Goal: Task Accomplishment & Management: Manage account settings

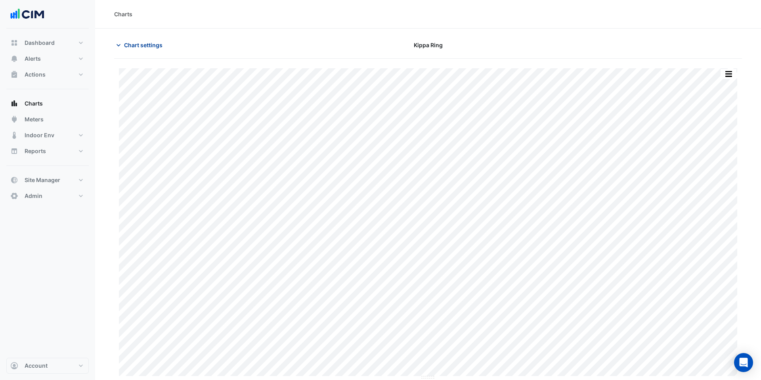
click at [132, 47] on span "Chart settings" at bounding box center [143, 45] width 38 height 8
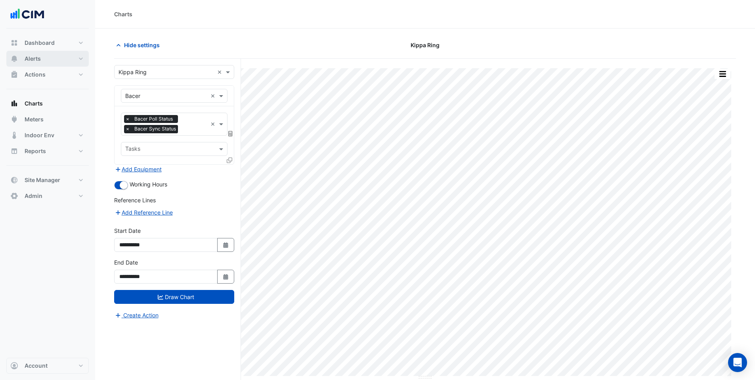
click at [43, 59] on button "Alerts" at bounding box center [47, 59] width 82 height 16
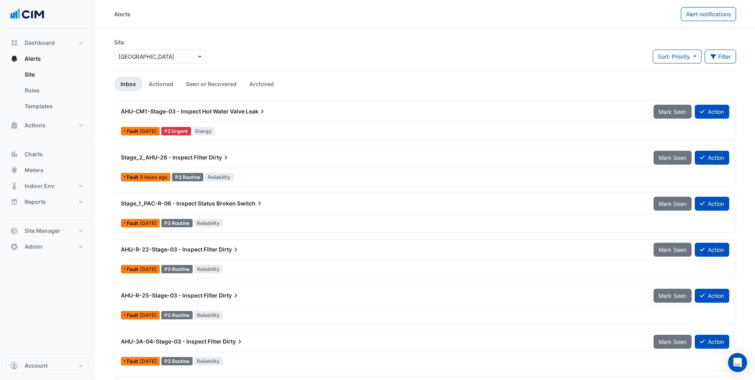
click at [150, 59] on input "text" at bounding box center [152, 57] width 67 height 8
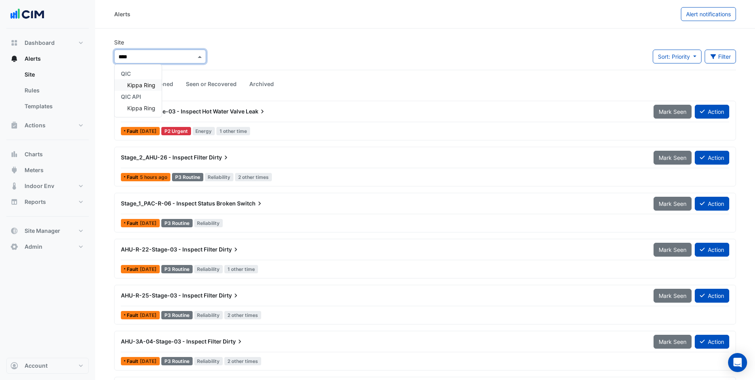
type input "*****"
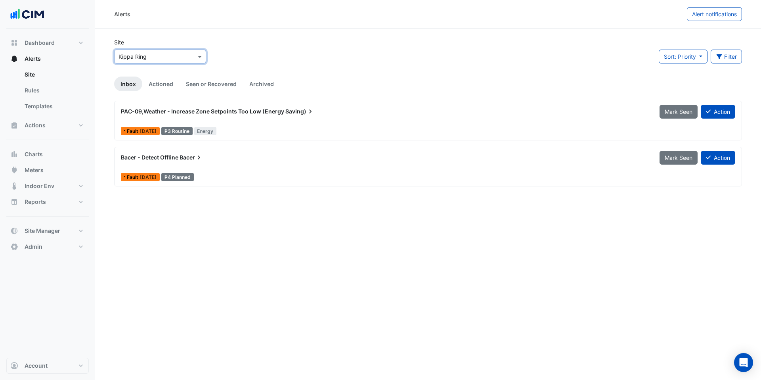
click at [183, 154] on span "Bacer" at bounding box center [191, 157] width 23 height 8
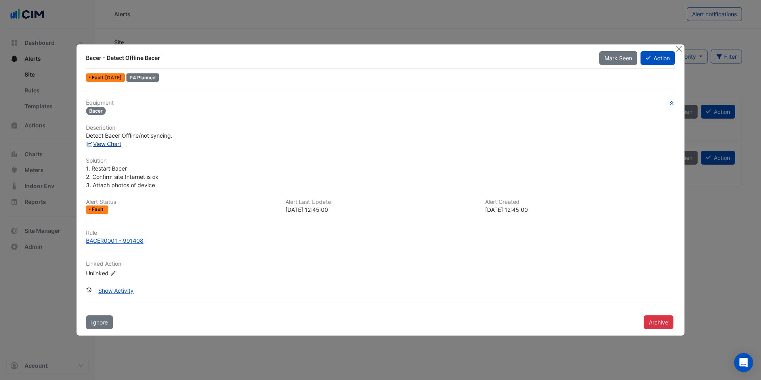
click at [113, 146] on link "View Chart" at bounding box center [103, 143] width 35 height 7
click at [679, 47] on button "Close" at bounding box center [679, 48] width 8 height 8
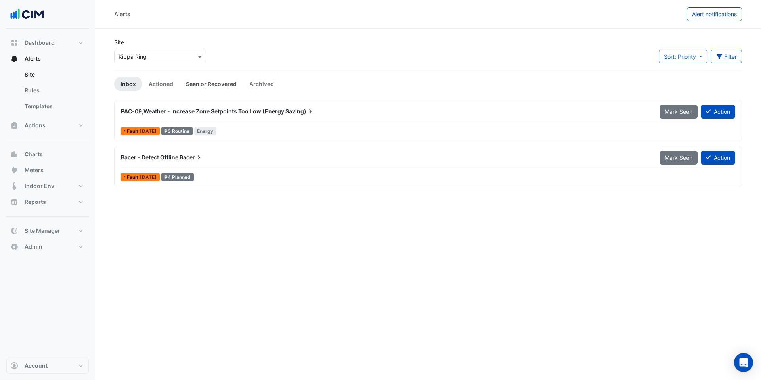
click at [192, 84] on link "Seen or Recovered" at bounding box center [211, 84] width 63 height 15
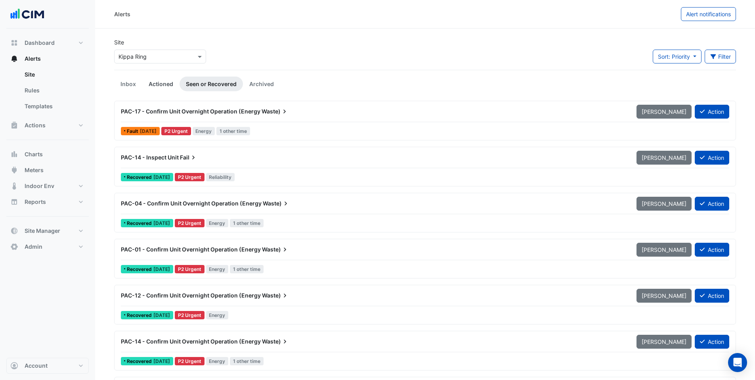
click at [153, 85] on link "Actioned" at bounding box center [160, 84] width 37 height 15
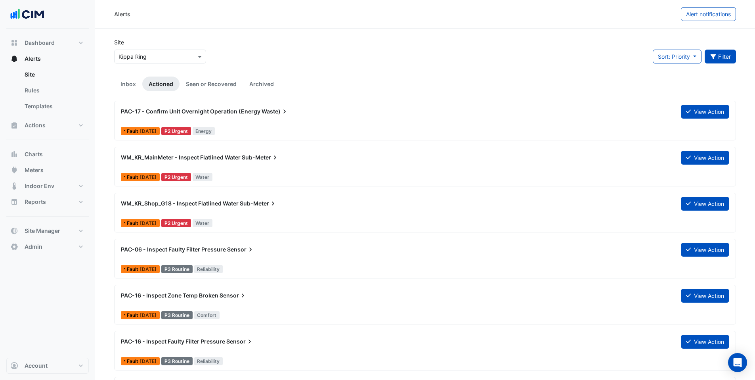
click at [710, 57] on icon "button" at bounding box center [713, 57] width 7 height 6
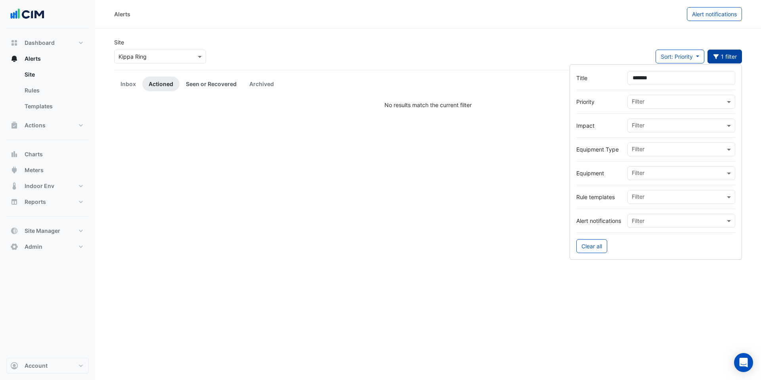
type input "*******"
click at [216, 79] on link "Seen or Recovered" at bounding box center [211, 84] width 63 height 15
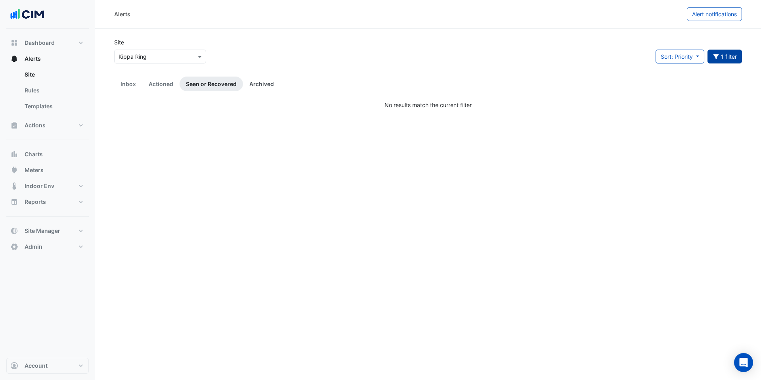
click at [264, 83] on link "Archived" at bounding box center [261, 84] width 37 height 15
click at [126, 84] on link "Inbox" at bounding box center [128, 84] width 28 height 15
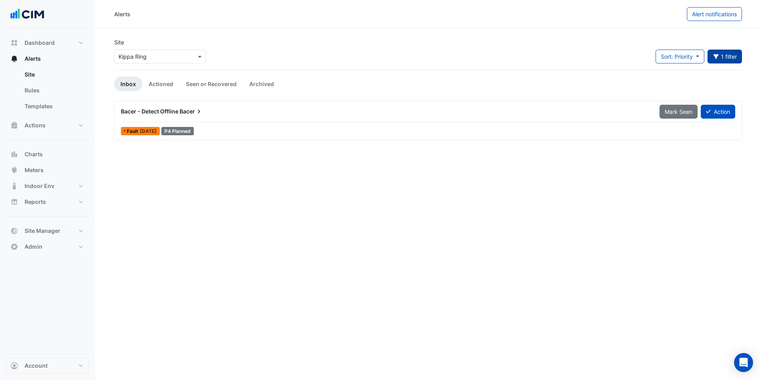
click at [165, 53] on input "text" at bounding box center [152, 57] width 67 height 8
type input "*******"
click at [141, 103] on div "Big Top" at bounding box center [134, 107] width 39 height 11
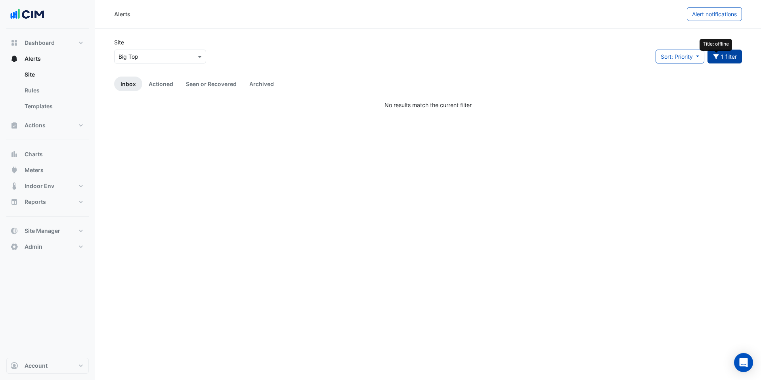
click at [717, 55] on icon "button" at bounding box center [716, 56] width 6 height 5
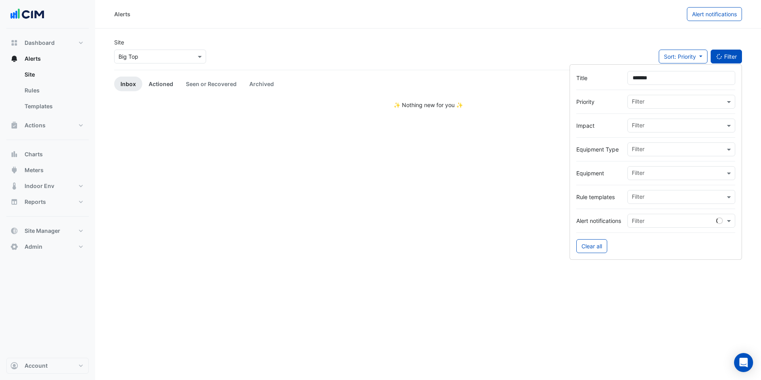
click at [158, 82] on link "Actioned" at bounding box center [160, 84] width 37 height 15
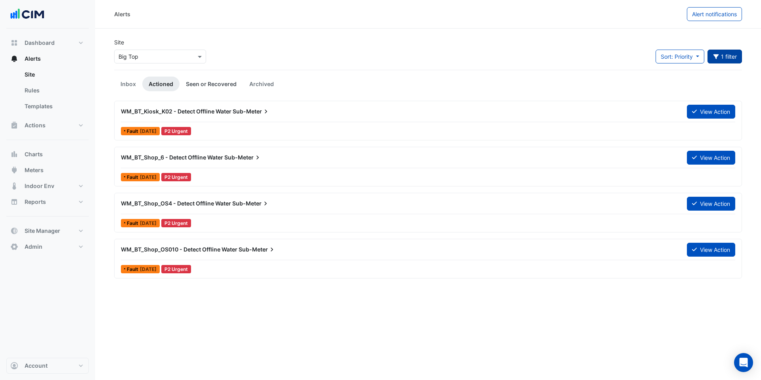
click at [206, 81] on link "Seen or Recovered" at bounding box center [211, 84] width 63 height 15
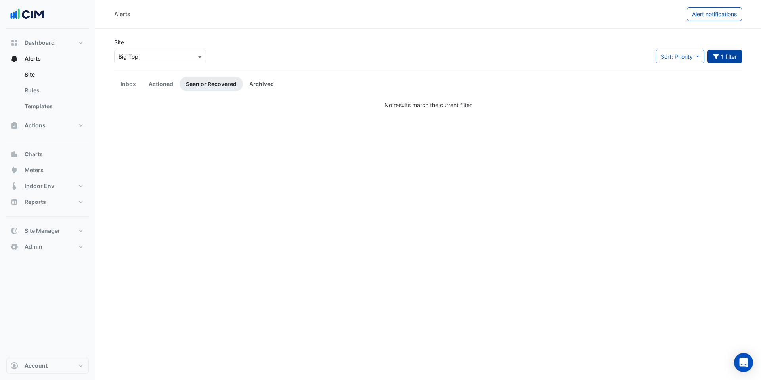
click at [266, 81] on link "Archived" at bounding box center [261, 84] width 37 height 15
click at [152, 84] on link "Actioned" at bounding box center [160, 84] width 37 height 15
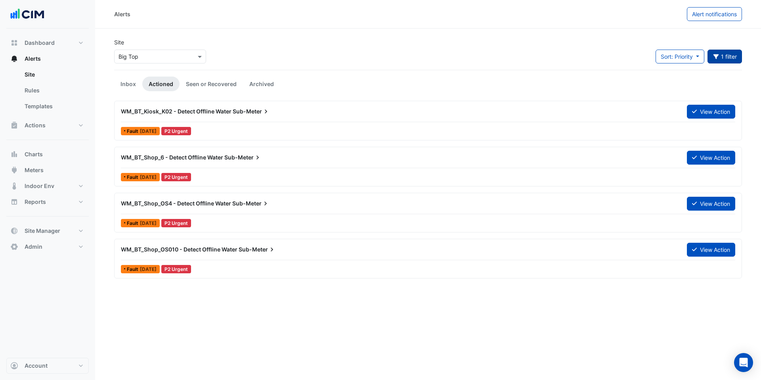
click at [218, 117] on div "WM_BT_Kiosk_K02 - Detect Offline Water Sub-Meter" at bounding box center [399, 111] width 566 height 14
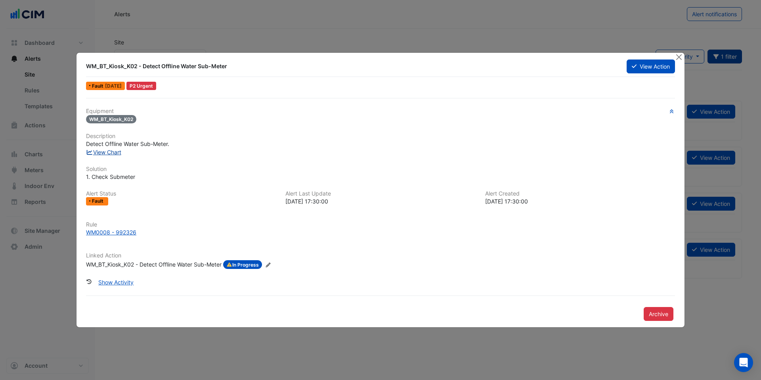
click at [111, 153] on link "View Chart" at bounding box center [103, 152] width 35 height 7
click at [127, 266] on div "WM_BT_Kiosk_K02 - Detect Offline Water Sub-Meter" at bounding box center [154, 264] width 136 height 9
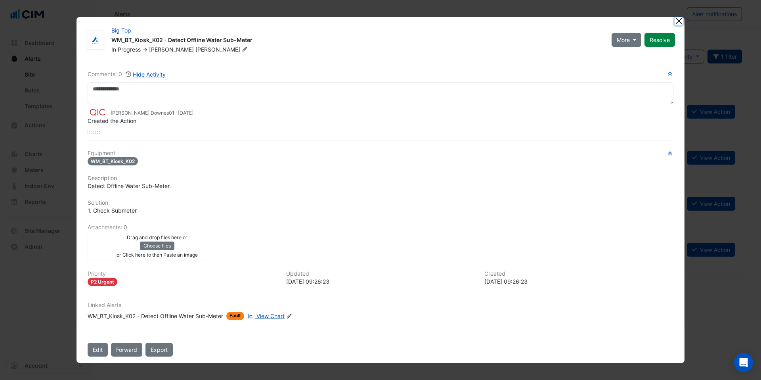
click at [678, 21] on button "Close" at bounding box center [679, 21] width 8 height 8
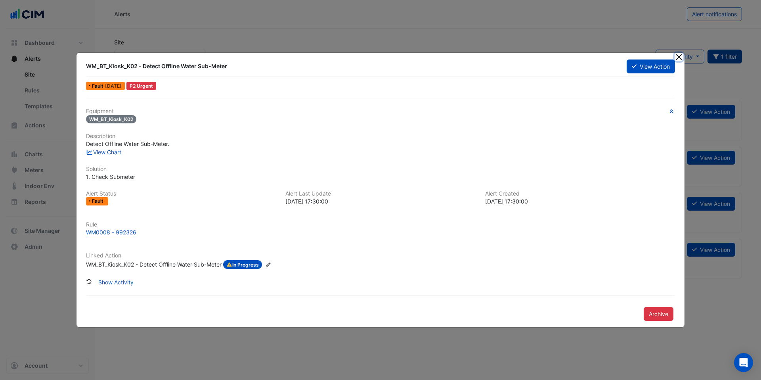
click at [680, 55] on button "Close" at bounding box center [679, 57] width 8 height 8
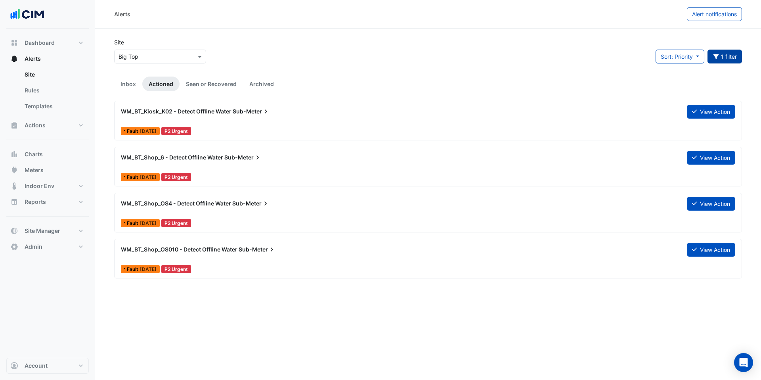
click at [240, 161] on span "Sub-Meter" at bounding box center [242, 157] width 37 height 8
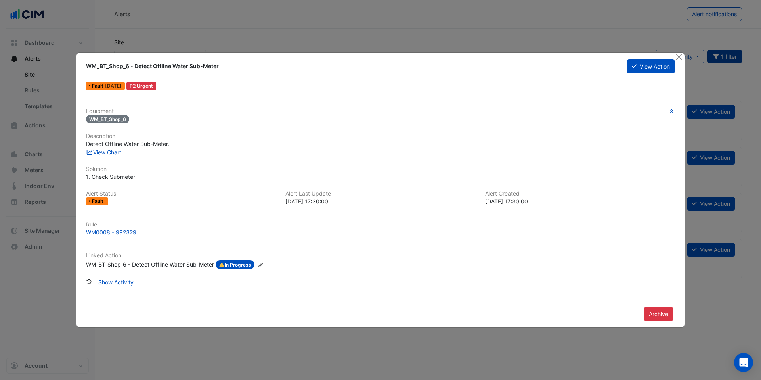
click at [166, 266] on div "WM_BT_Shop_6 - Detect Offline Water Sub-Meter" at bounding box center [150, 264] width 128 height 9
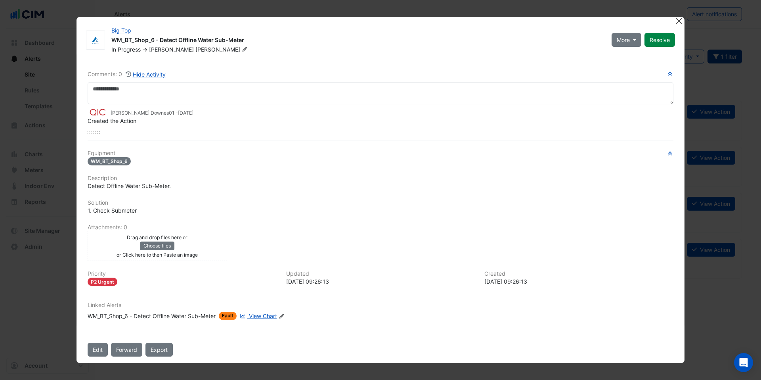
click at [679, 21] on button "Close" at bounding box center [679, 21] width 8 height 8
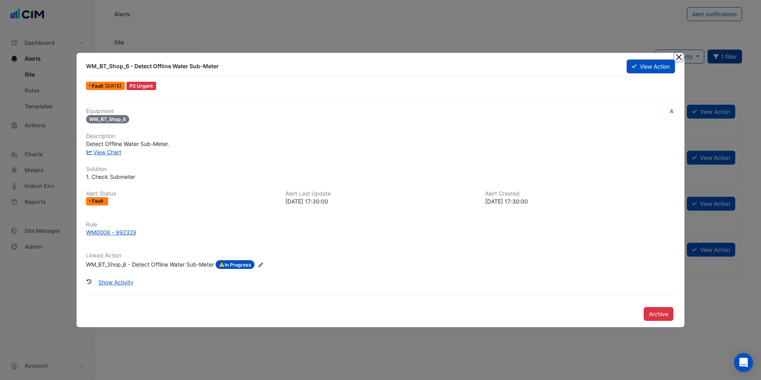
click at [679, 55] on button "Close" at bounding box center [679, 57] width 8 height 8
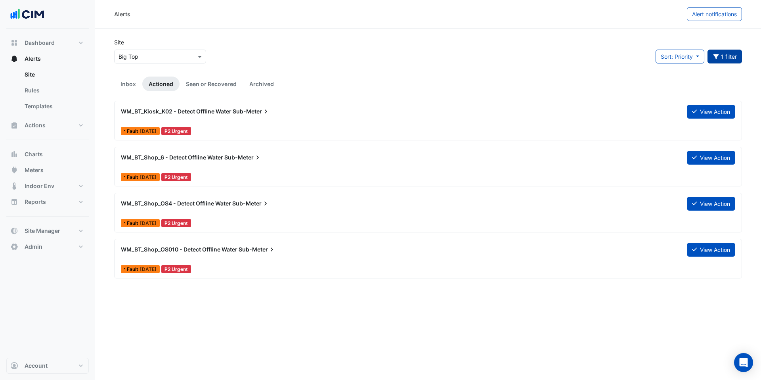
click at [244, 256] on div "WM_BT_Shop_OS010 - Detect Offline Water Sub-Meter View Action" at bounding box center [428, 251] width 614 height 18
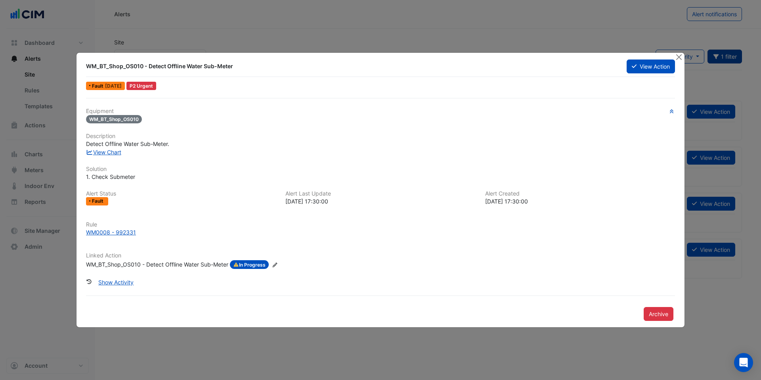
click at [178, 259] on div "Linked Action WM_BT_Shop_OS010 - Detect Offline Water Sub-Meter In Progress Edi…" at bounding box center [380, 260] width 599 height 17
click at [175, 262] on div "WM_BT_Shop_OS010 - Detect Offline Water Sub-Meter" at bounding box center [157, 264] width 142 height 9
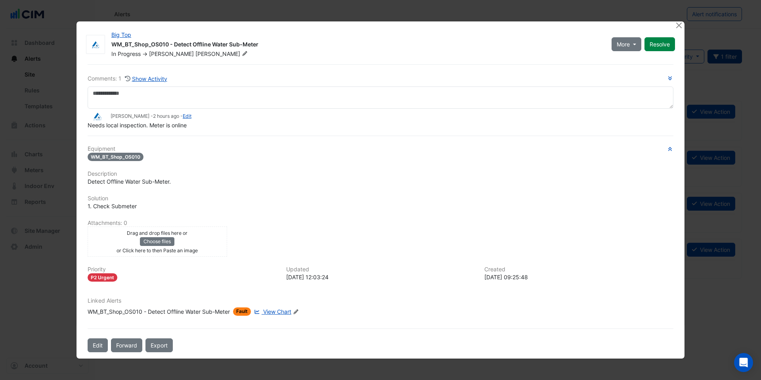
click at [288, 312] on span "View Chart" at bounding box center [277, 311] width 28 height 7
click at [678, 26] on button "Close" at bounding box center [679, 25] width 8 height 8
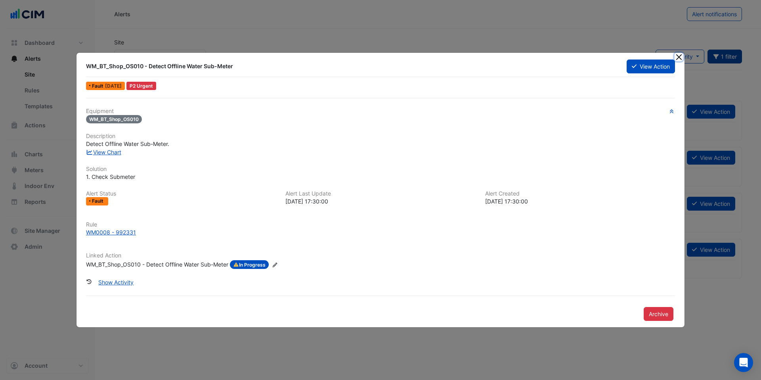
click at [681, 57] on button "Close" at bounding box center [679, 57] width 8 height 8
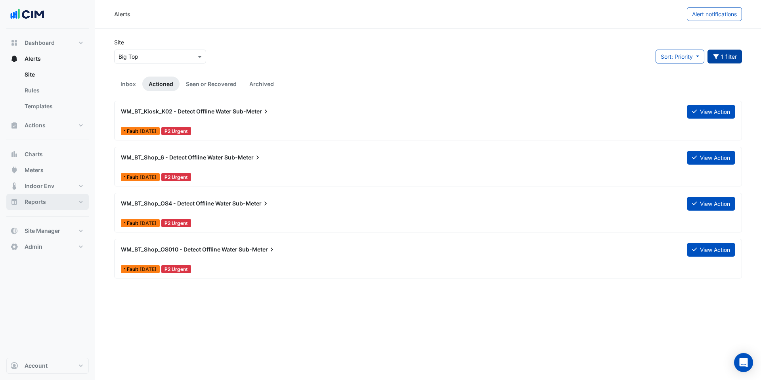
click at [46, 202] on button "Reports" at bounding box center [47, 202] width 82 height 16
select select "***"
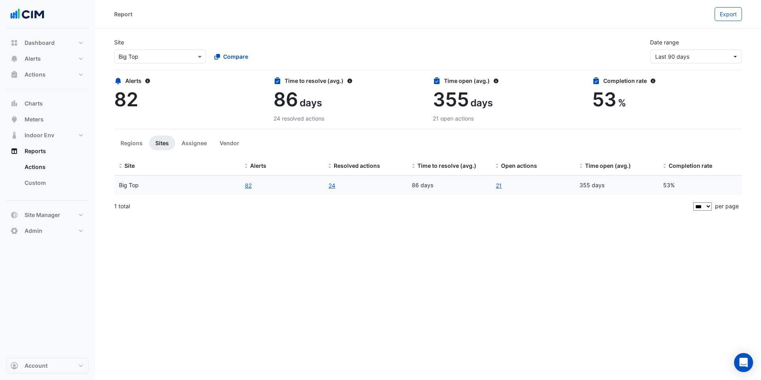
click at [608, 109] on span "53" at bounding box center [604, 99] width 24 height 23
click at [610, 97] on span "53" at bounding box center [604, 99] width 24 height 23
click at [595, 82] on icon at bounding box center [596, 81] width 6 height 6
click at [37, 59] on span "Alerts" at bounding box center [33, 59] width 16 height 8
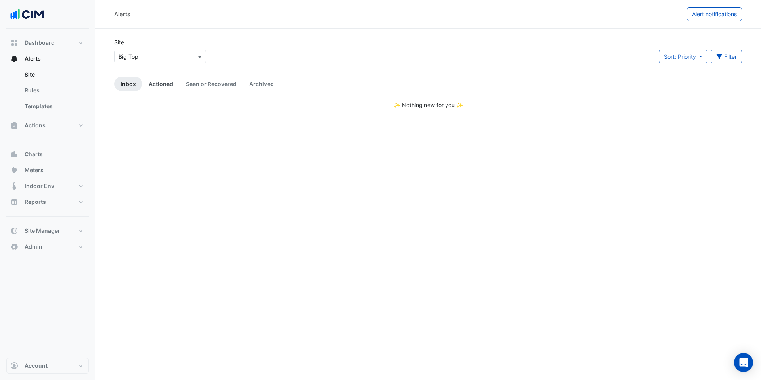
click at [159, 84] on link "Actioned" at bounding box center [160, 84] width 37 height 15
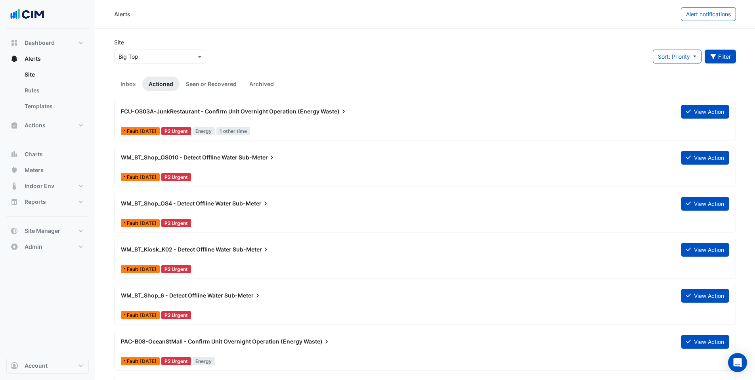
click at [725, 53] on button "Filter" at bounding box center [721, 57] width 32 height 14
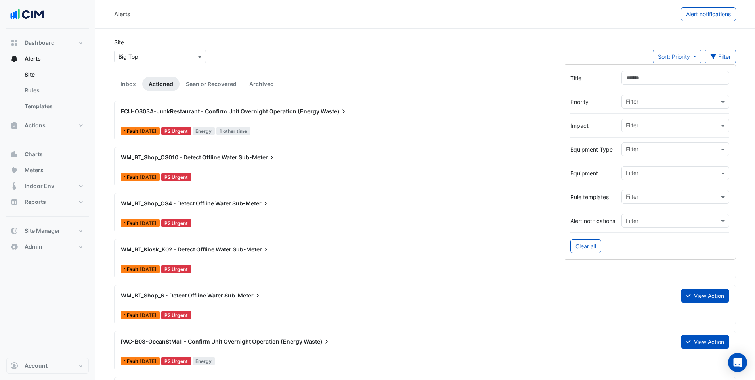
click at [635, 147] on input "text" at bounding box center [672, 150] width 93 height 8
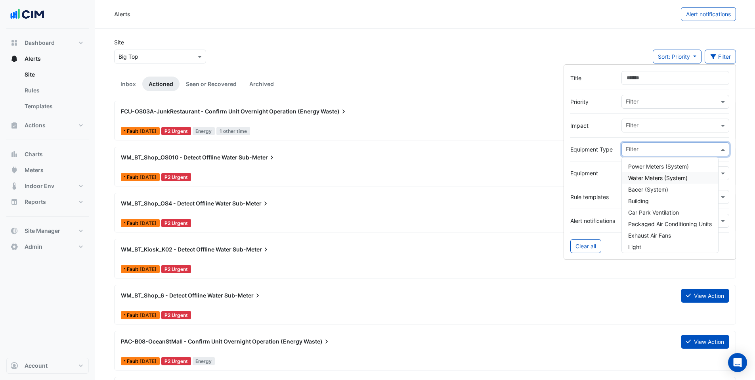
click at [640, 175] on span "Water Meters (System)" at bounding box center [657, 177] width 59 height 7
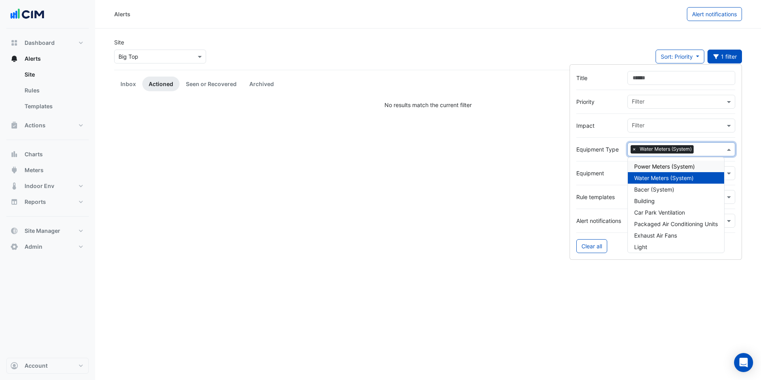
click at [632, 150] on span "×" at bounding box center [634, 149] width 7 height 8
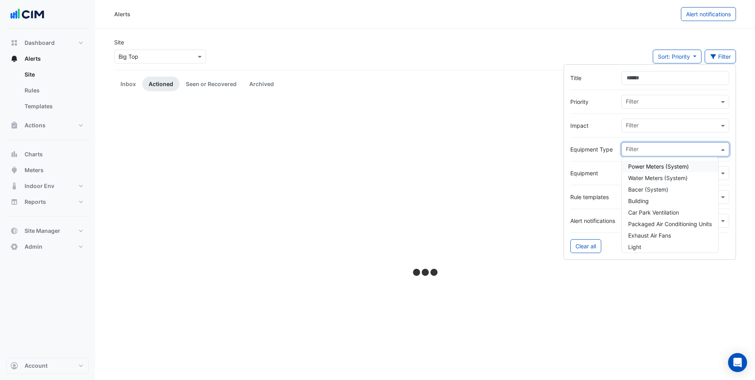
click at [637, 149] on input "text" at bounding box center [672, 150] width 93 height 8
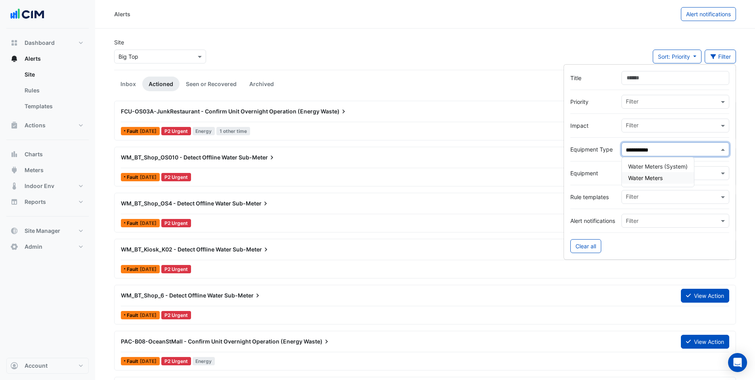
click at [664, 176] on div "Water Meters" at bounding box center [658, 177] width 72 height 11
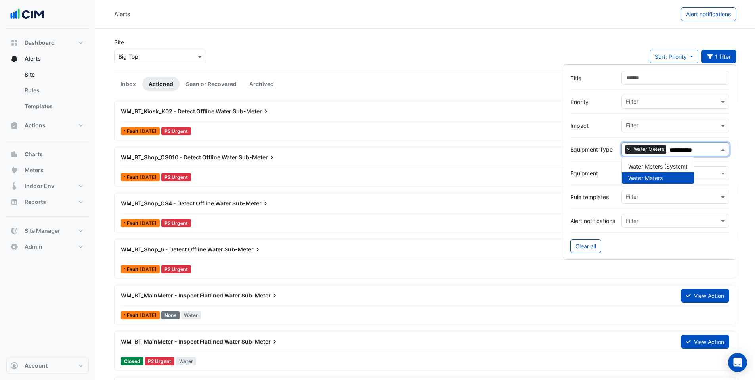
type input "**********"
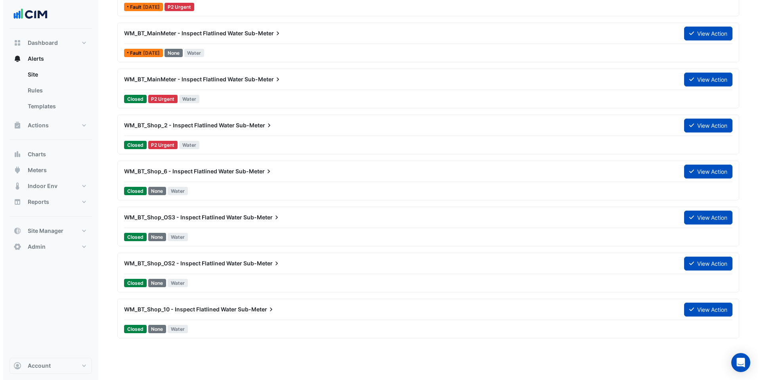
scroll to position [264, 0]
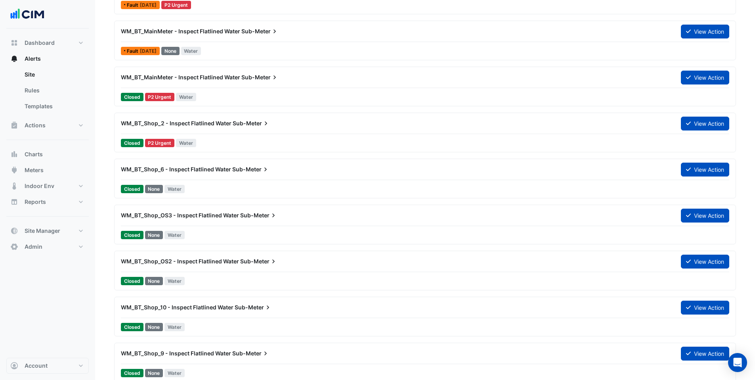
click at [223, 88] on div at bounding box center [425, 88] width 608 height 0
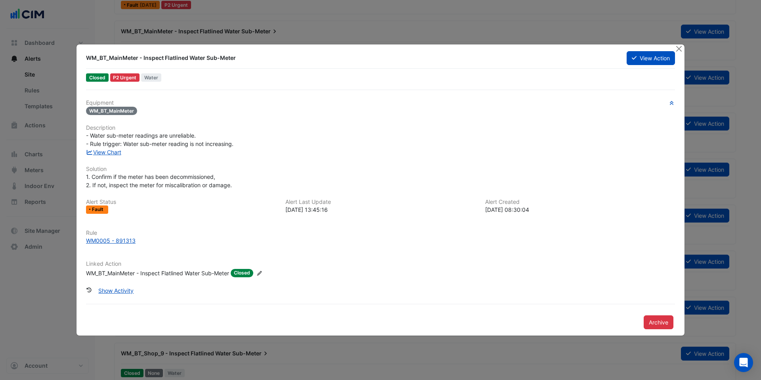
click at [145, 273] on div "WM_BT_MainMeter - Inspect Flatlined Water Sub-Meter" at bounding box center [157, 273] width 143 height 8
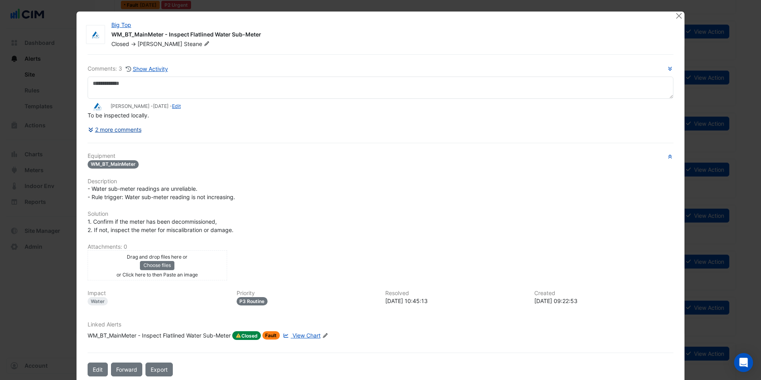
click at [109, 127] on button "2 more comments" at bounding box center [115, 129] width 54 height 14
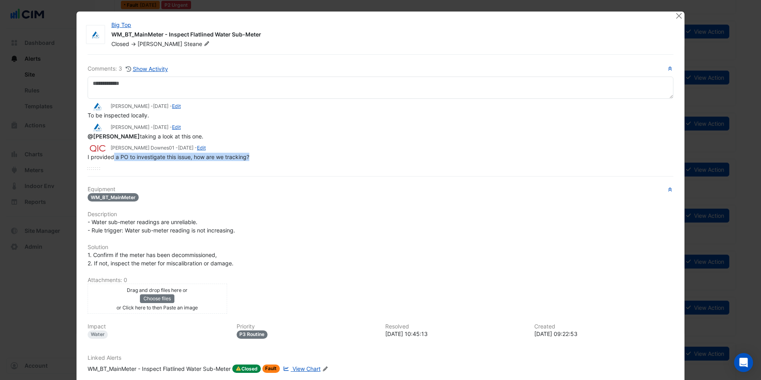
drag, startPoint x: 111, startPoint y: 157, endPoint x: 267, endPoint y: 158, distance: 155.8
click at [267, 158] on div "I provided a PO to investigate this issue, how are we tracking?" at bounding box center [381, 157] width 586 height 8
click at [151, 69] on button "Show Activity" at bounding box center [146, 68] width 43 height 9
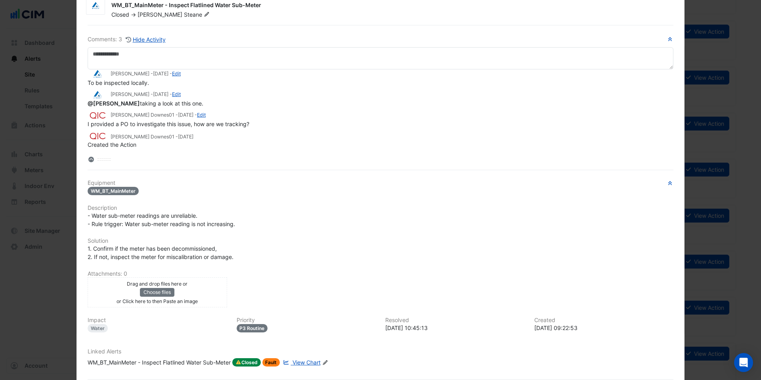
scroll to position [70, 0]
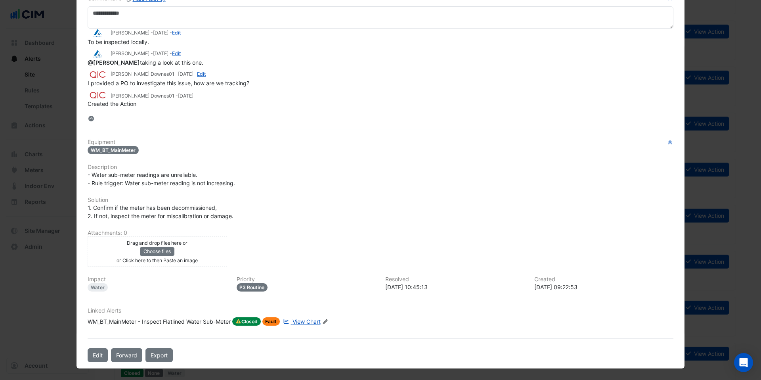
click at [302, 320] on span "View Chart" at bounding box center [307, 321] width 28 height 7
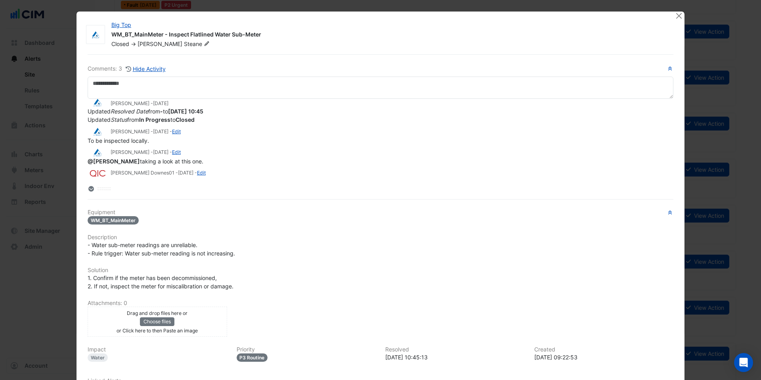
scroll to position [0, 0]
drag, startPoint x: 93, startPoint y: 116, endPoint x: 226, endPoint y: 119, distance: 133.6
click at [226, 119] on div "Updated Resolved Date from - to 2025-06-27 10:45" at bounding box center [381, 115] width 586 height 8
drag, startPoint x: 92, startPoint y: 124, endPoint x: 207, endPoint y: 127, distance: 114.2
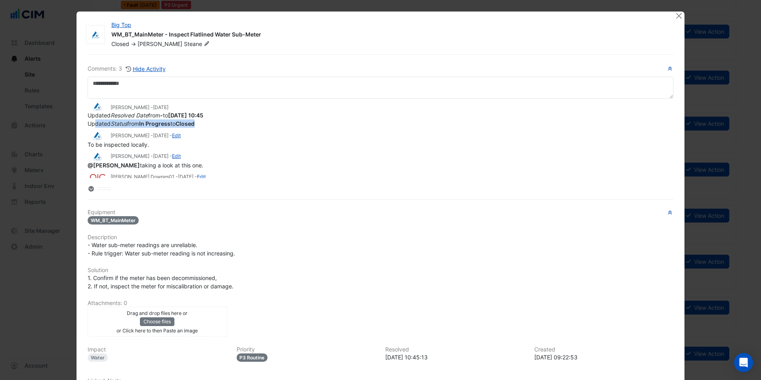
click at [207, 127] on div "Updated Status from In Progress to Closed" at bounding box center [381, 123] width 586 height 8
click at [675, 14] on button "Close" at bounding box center [679, 15] width 8 height 8
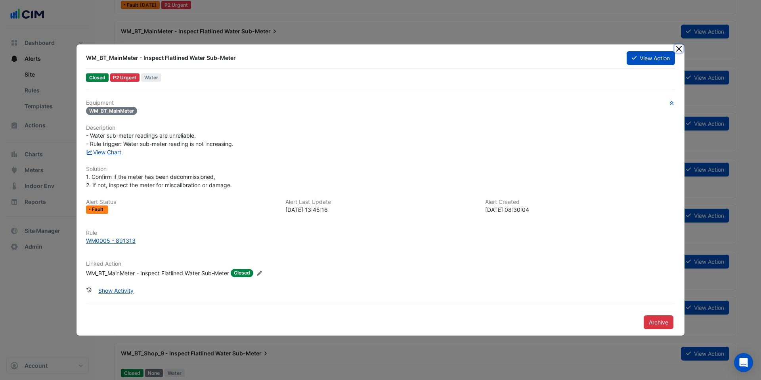
click at [679, 47] on button "Close" at bounding box center [679, 48] width 8 height 8
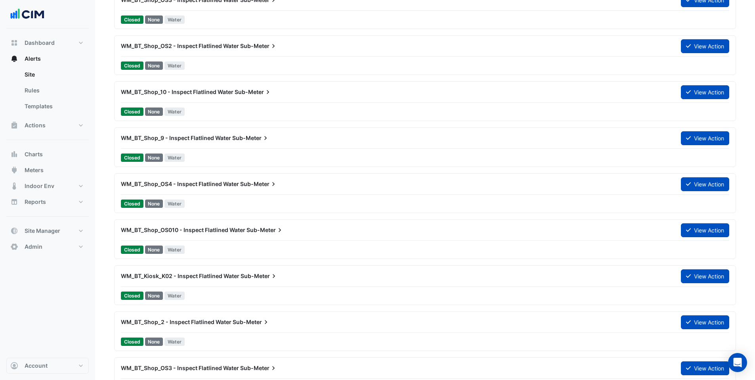
scroll to position [549, 0]
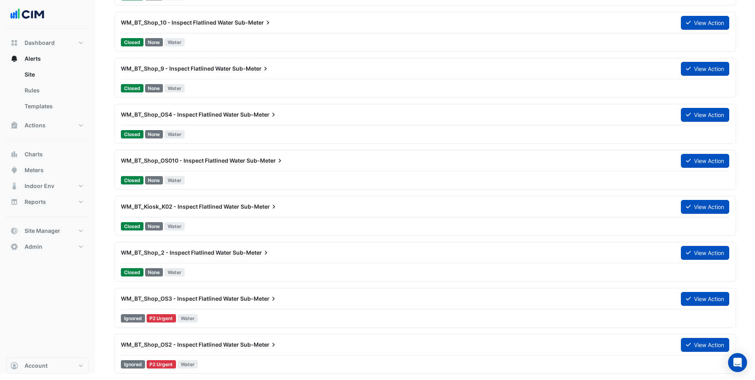
click at [222, 298] on span "WM_BT_Shop_OS3 - Inspect Flatlined Water" at bounding box center [180, 298] width 118 height 7
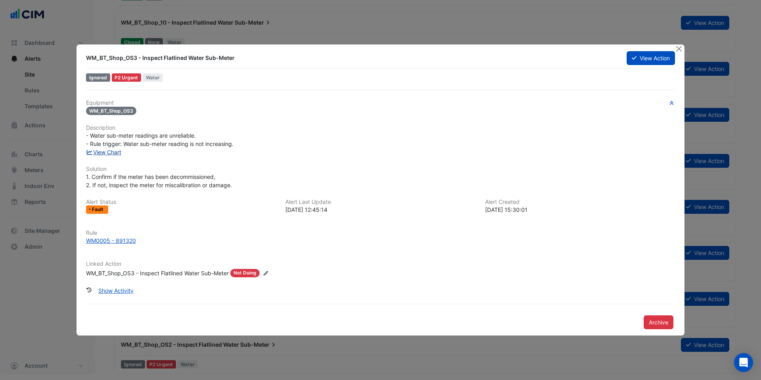
click at [111, 151] on link "View Chart" at bounding box center [103, 152] width 35 height 7
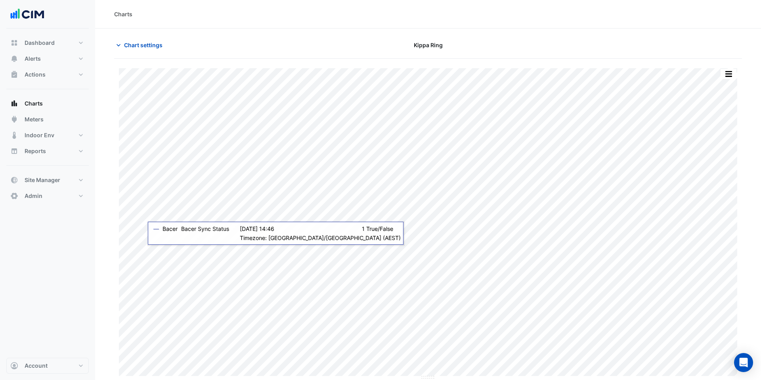
type input "**********"
click at [133, 47] on span "Chart settings" at bounding box center [143, 45] width 38 height 8
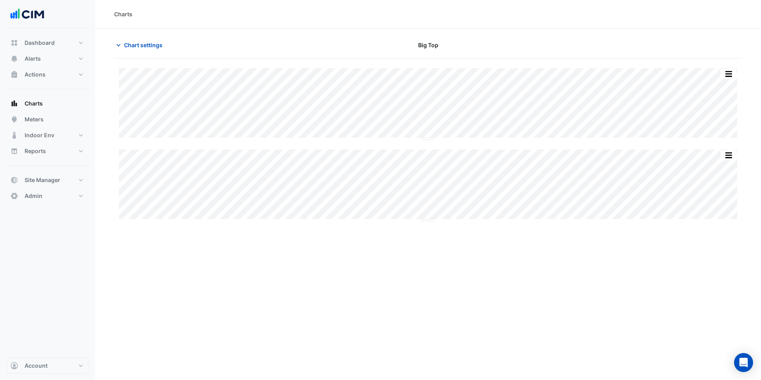
type input "**********"
click at [138, 44] on span "Chart settings" at bounding box center [143, 45] width 38 height 8
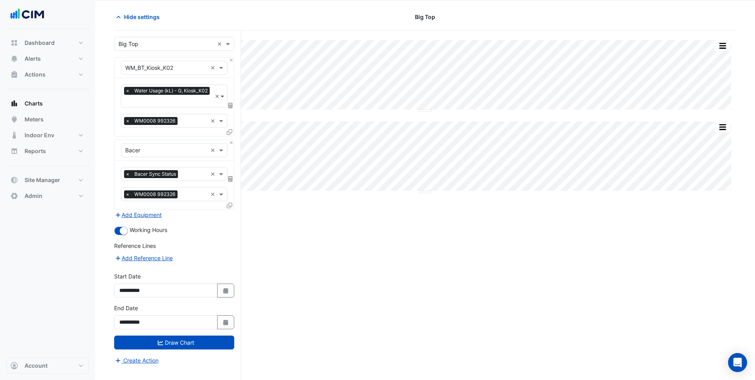
scroll to position [30, 0]
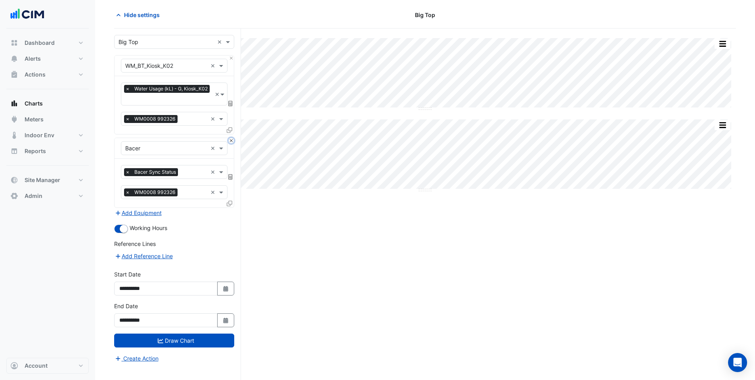
click at [231, 140] on button "Close" at bounding box center [231, 140] width 5 height 5
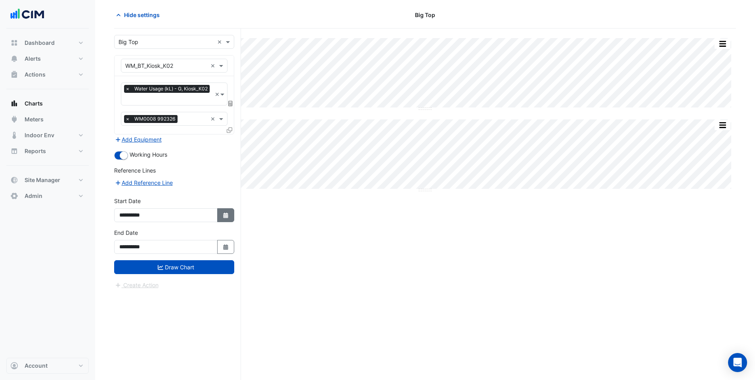
click at [229, 210] on button "Select Date" at bounding box center [225, 215] width 17 height 14
select select "*"
select select "****"
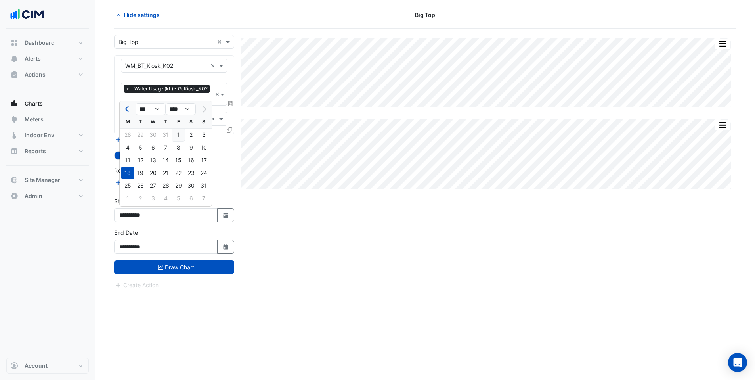
click at [178, 136] on div "1" at bounding box center [178, 134] width 13 height 13
type input "**********"
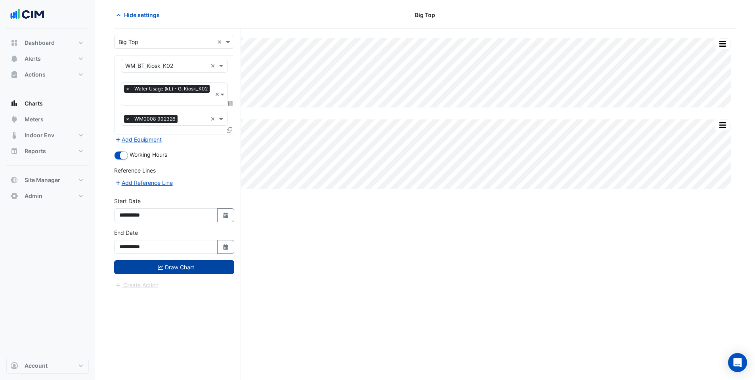
click at [173, 272] on button "Draw Chart" at bounding box center [174, 267] width 120 height 14
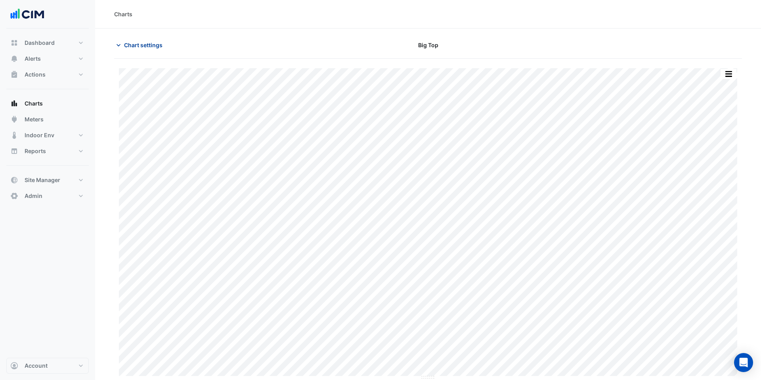
click at [140, 49] on button "Chart settings" at bounding box center [141, 45] width 54 height 14
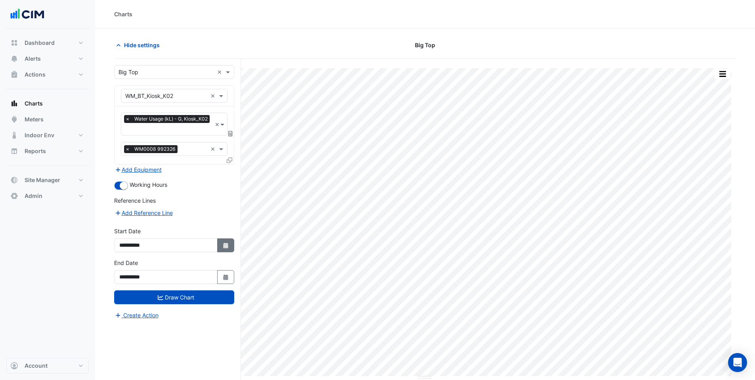
click at [226, 246] on icon "Select Date" at bounding box center [225, 246] width 7 height 6
select select "*"
select select "****"
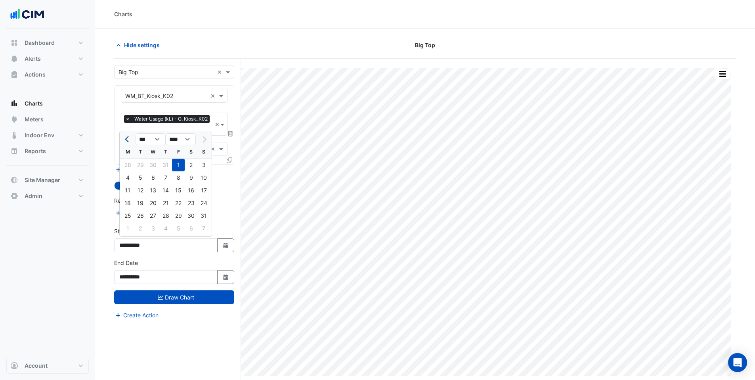
click at [126, 141] on button "Previous month" at bounding box center [128, 139] width 10 height 13
select select "*"
click at [204, 164] on div "1" at bounding box center [203, 165] width 13 height 13
type input "**********"
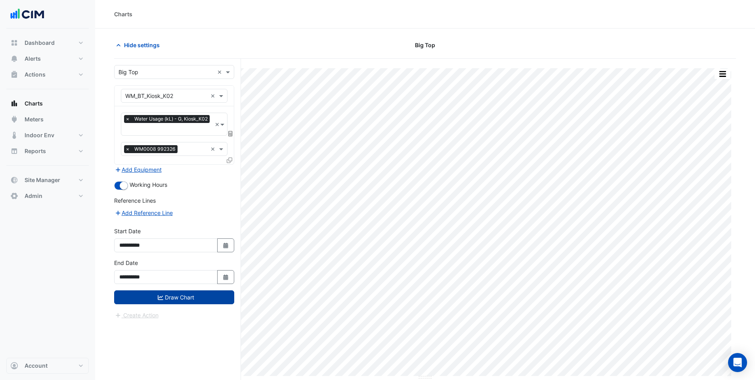
click at [179, 291] on button "Draw Chart" at bounding box center [174, 297] width 120 height 14
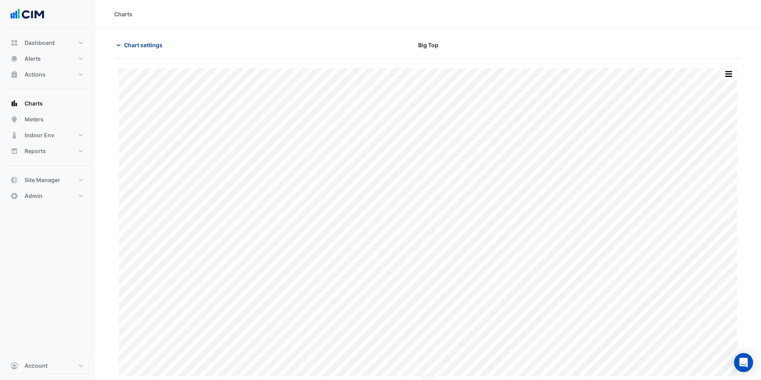
click at [120, 42] on icon "button" at bounding box center [119, 45] width 8 height 8
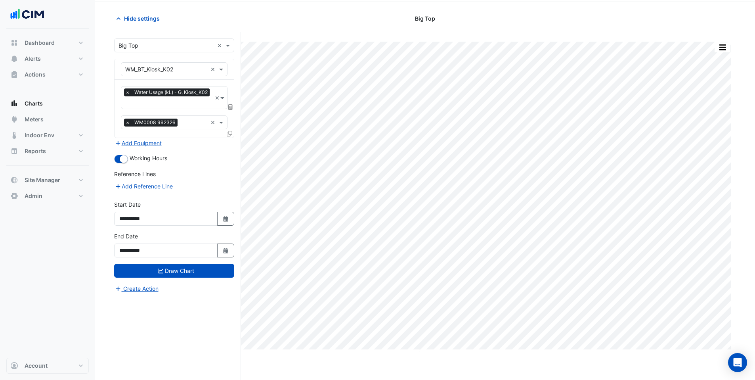
scroll to position [30, 0]
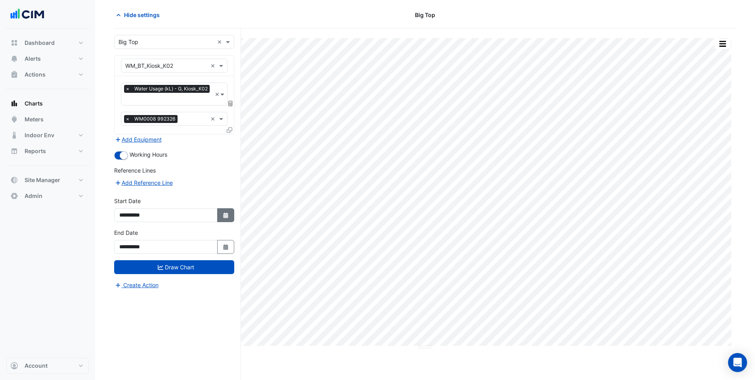
click at [226, 212] on icon "button" at bounding box center [225, 215] width 5 height 6
select select "*"
select select "****"
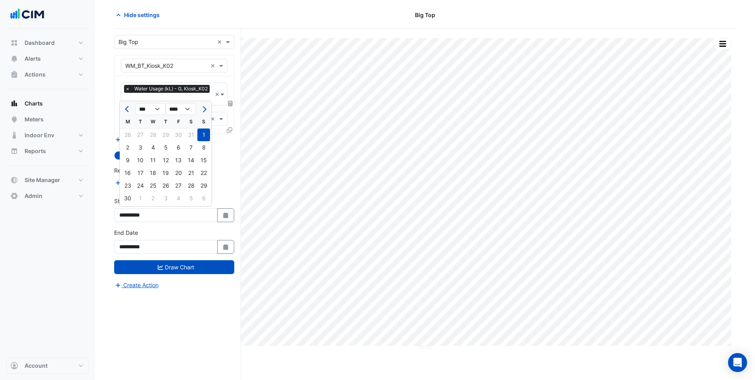
click at [126, 110] on span "Previous month" at bounding box center [128, 109] width 6 height 6
select select "*"
click at [138, 132] on div "1" at bounding box center [140, 134] width 13 height 13
type input "**********"
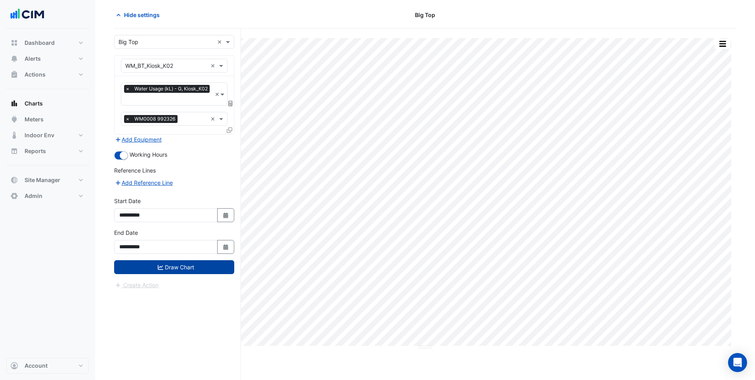
click at [152, 269] on button "Draw Chart" at bounding box center [174, 267] width 120 height 14
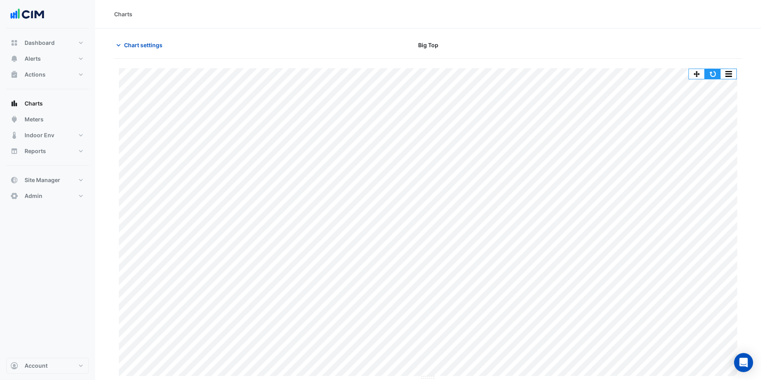
click at [714, 75] on button "button" at bounding box center [713, 74] width 16 height 10
click at [126, 39] on button "Chart settings" at bounding box center [141, 45] width 54 height 14
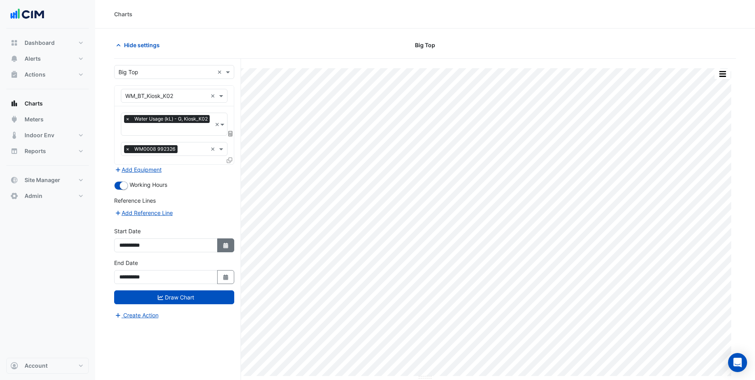
click at [222, 248] on button "Select Date" at bounding box center [225, 245] width 17 height 14
select select "*"
select select "****"
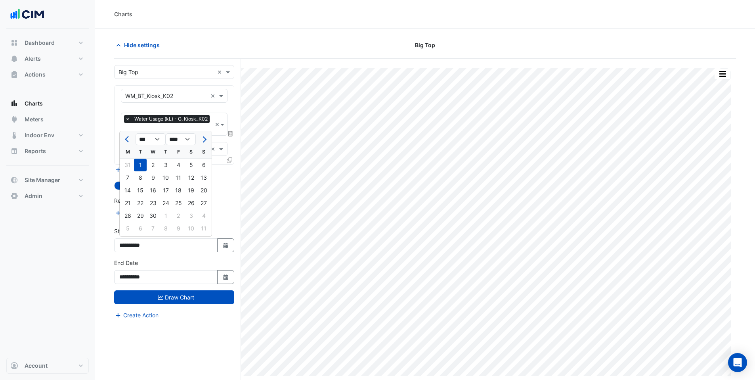
click at [121, 138] on div at bounding box center [128, 139] width 16 height 13
click at [124, 138] on button "Previous month" at bounding box center [128, 139] width 10 height 13
select select "*"
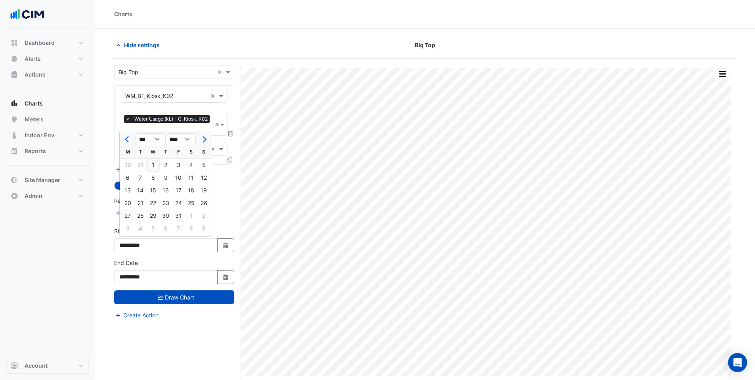
click at [156, 161] on div "1" at bounding box center [153, 165] width 13 height 13
type input "**********"
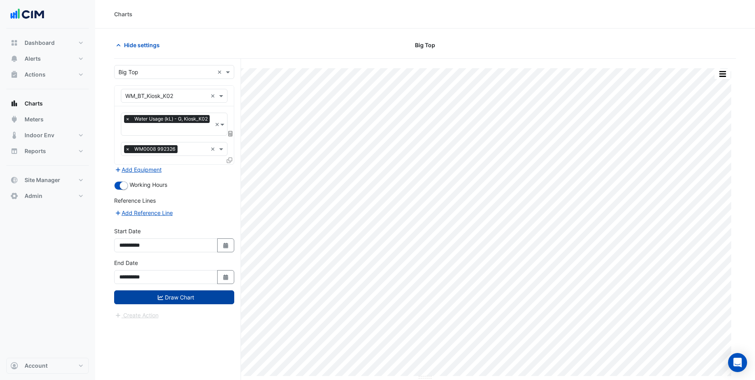
click at [168, 291] on button "Draw Chart" at bounding box center [174, 297] width 120 height 14
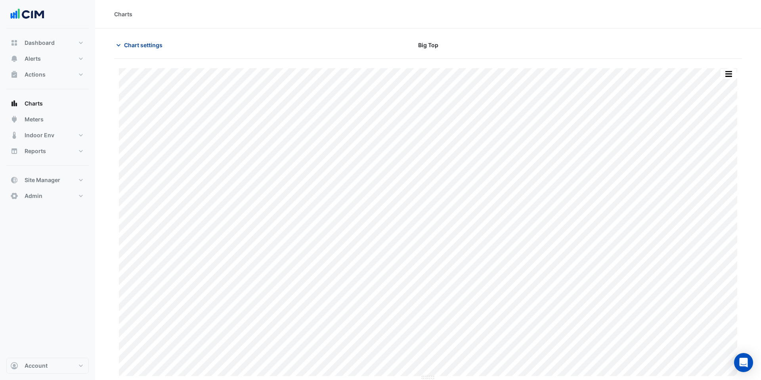
click at [142, 42] on span "Chart settings" at bounding box center [143, 45] width 38 height 8
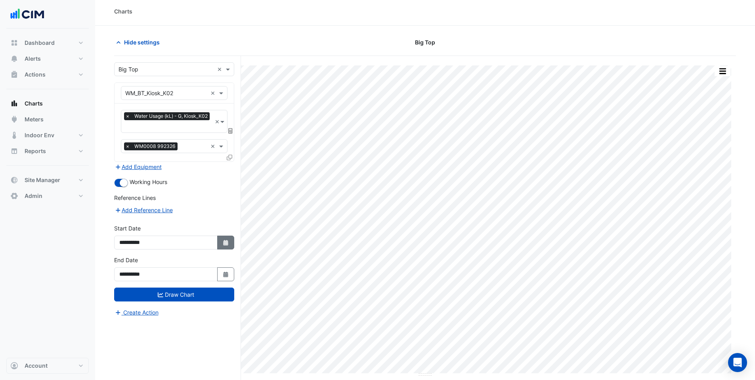
scroll to position [3, 0]
click at [226, 239] on icon "Select Date" at bounding box center [225, 242] width 7 height 6
select select "****"
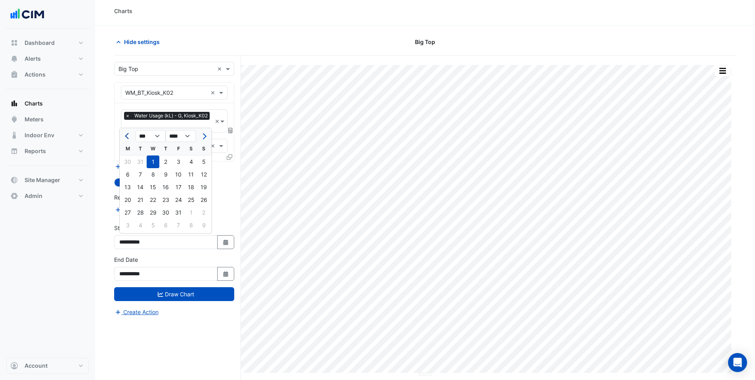
click at [128, 140] on button "Previous month" at bounding box center [128, 136] width 10 height 13
select select "**"
select select "****"
click at [128, 140] on button "Previous month" at bounding box center [128, 136] width 10 height 13
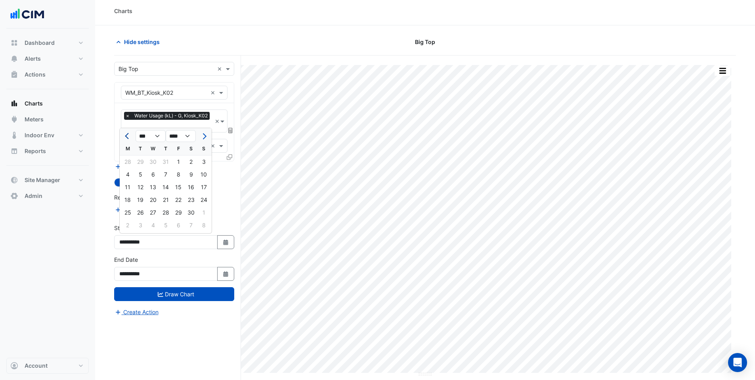
click at [128, 140] on button "Previous month" at bounding box center [128, 136] width 10 height 13
select select "*"
click at [169, 160] on div "1" at bounding box center [165, 161] width 13 height 13
type input "**********"
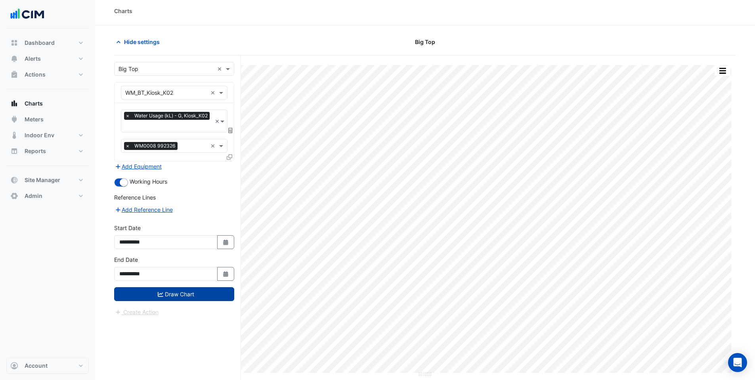
click at [171, 297] on button "Draw Chart" at bounding box center [174, 294] width 120 height 14
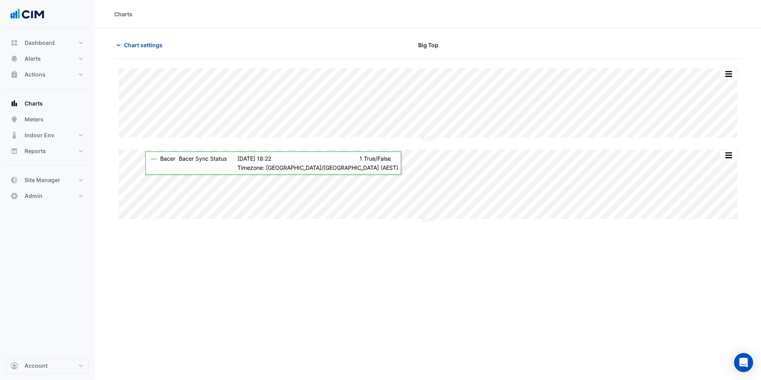
type input "**********"
click at [140, 47] on span "Chart settings" at bounding box center [143, 45] width 38 height 8
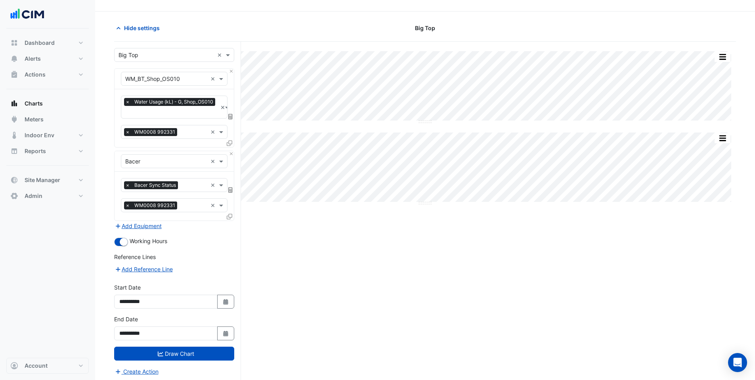
scroll to position [30, 0]
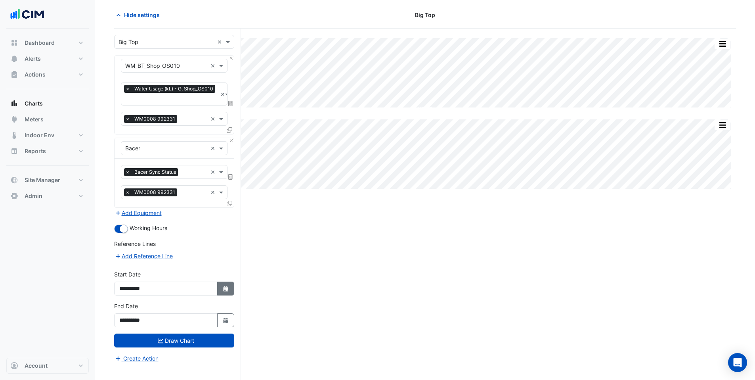
click at [223, 286] on icon "Select Date" at bounding box center [225, 289] width 7 height 6
select select "*"
select select "****"
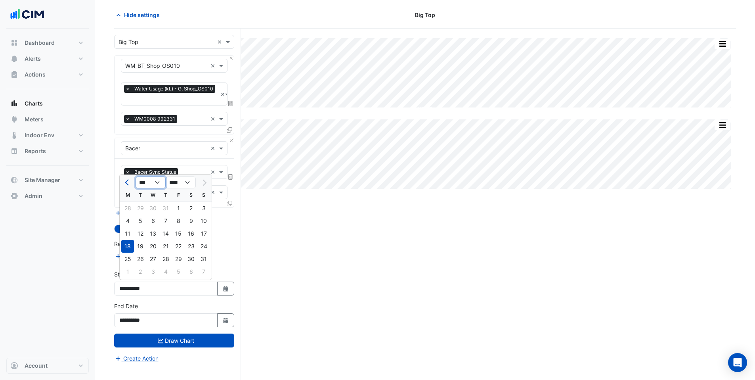
click at [148, 183] on select "*** *** *** *** *** *** *** ***" at bounding box center [151, 182] width 30 height 12
select select "*"
click at [136, 176] on select "*** *** *** *** *** *** *** ***" at bounding box center [151, 182] width 30 height 12
click at [155, 205] on div "1" at bounding box center [153, 208] width 13 height 13
type input "**********"
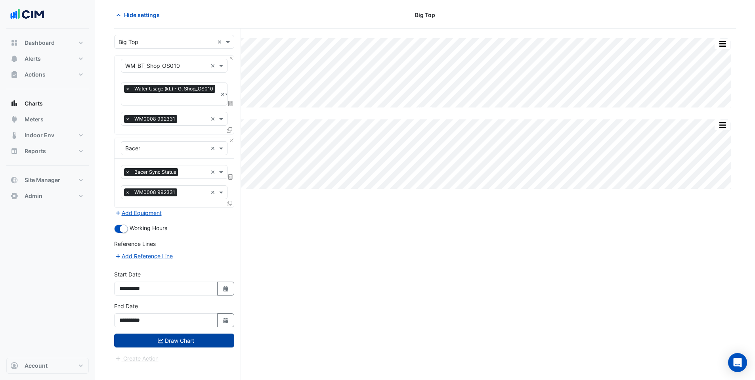
click at [178, 342] on button "Draw Chart" at bounding box center [174, 340] width 120 height 14
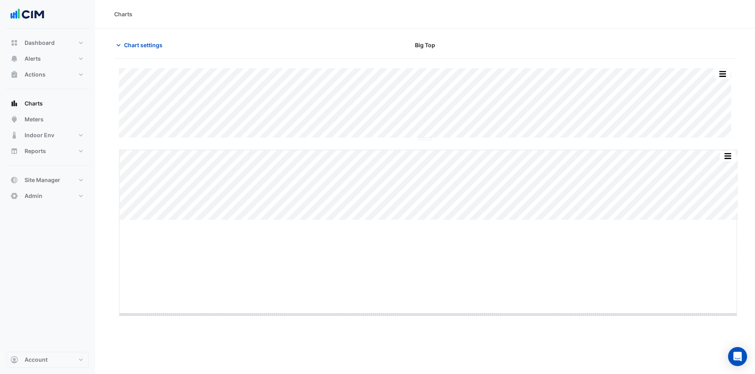
drag, startPoint x: 430, startPoint y: 220, endPoint x: 441, endPoint y: 314, distance: 94.9
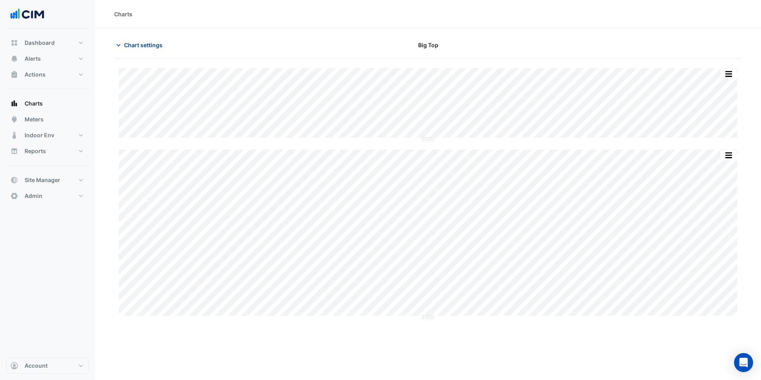
click at [133, 46] on span "Chart settings" at bounding box center [143, 45] width 38 height 8
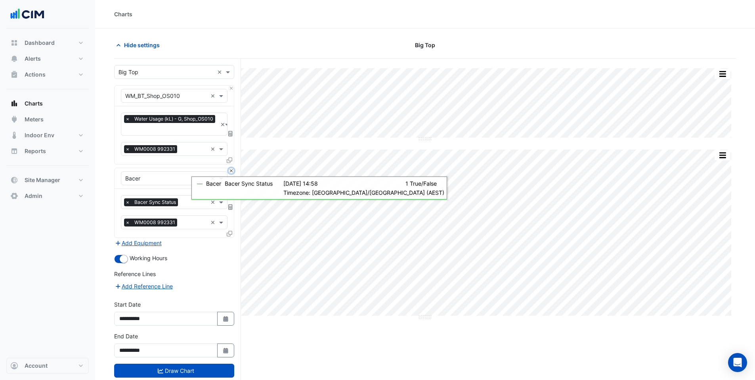
click at [232, 169] on button "Close" at bounding box center [231, 170] width 5 height 5
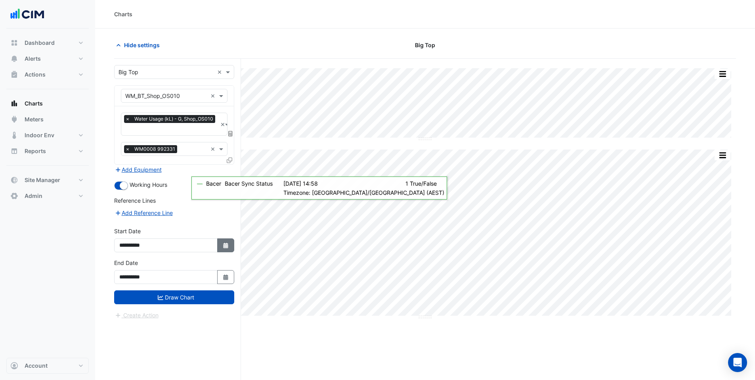
click at [224, 243] on icon "Select Date" at bounding box center [225, 246] width 7 height 6
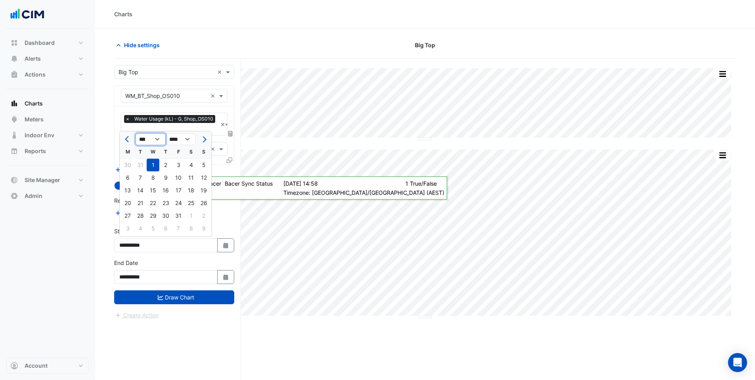
click at [141, 140] on select "*** *** *** *** *** *** *** ***" at bounding box center [151, 139] width 30 height 12
click at [176, 139] on select "**** **** **** **** **** **** **** **** **** **** ****" at bounding box center [181, 139] width 30 height 12
select select "****"
click at [166, 133] on select "**** **** **** **** **** **** **** **** **** **** ****" at bounding box center [181, 139] width 30 height 12
click at [129, 164] on div "1" at bounding box center [127, 165] width 13 height 13
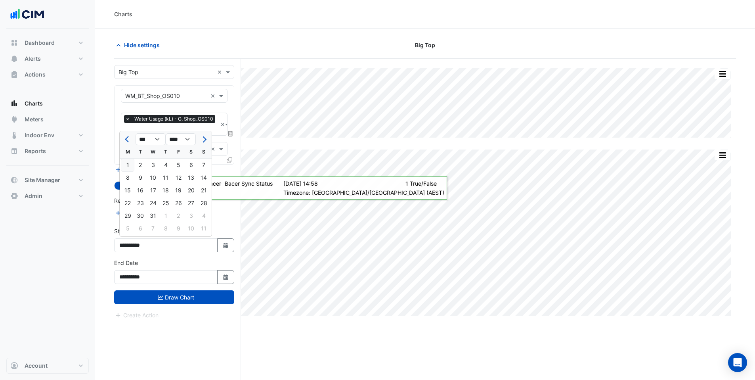
type input "**********"
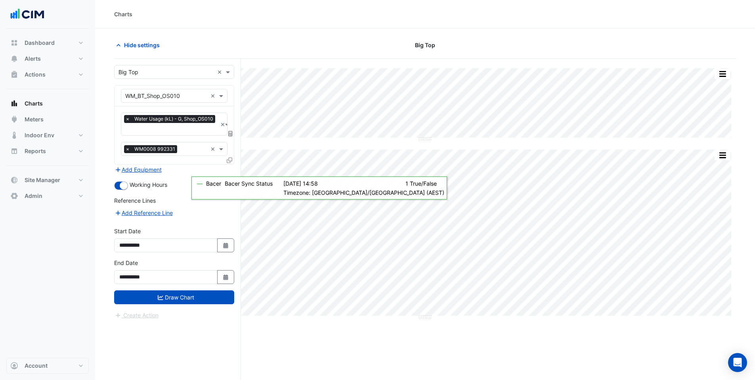
click at [160, 304] on form "**********" at bounding box center [174, 192] width 120 height 254
click at [161, 299] on icon "submit" at bounding box center [161, 298] width 6 height 6
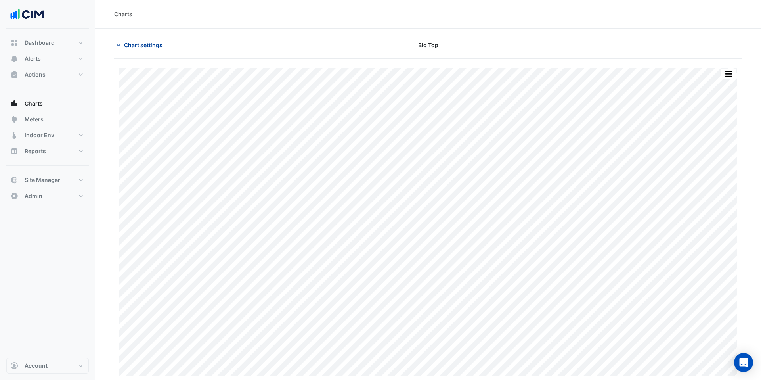
click at [143, 45] on span "Chart settings" at bounding box center [143, 45] width 38 height 8
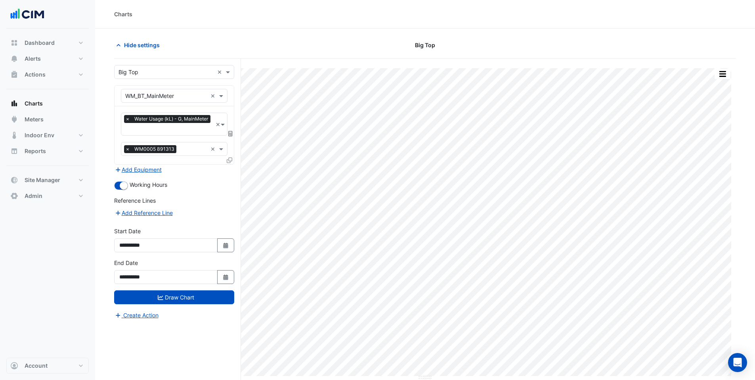
click at [135, 73] on input "text" at bounding box center [167, 72] width 96 height 8
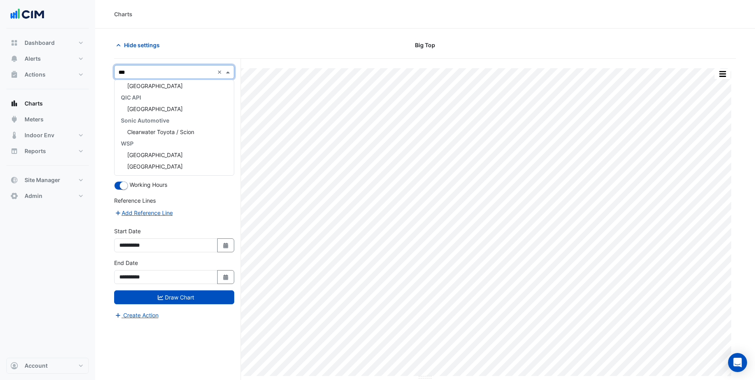
scroll to position [176, 0]
type input "*****"
click at [175, 119] on span "[GEOGRAPHIC_DATA]" at bounding box center [154, 120] width 55 height 7
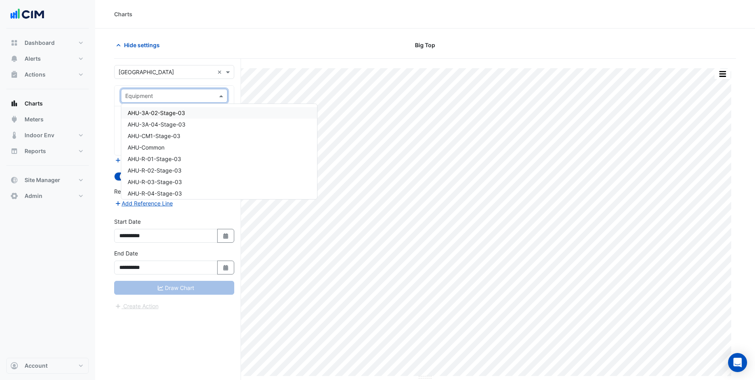
click at [143, 95] on input "text" at bounding box center [166, 96] width 82 height 8
type input "****"
click at [159, 147] on span "WM_WG_QuestHotel" at bounding box center [154, 147] width 52 height 7
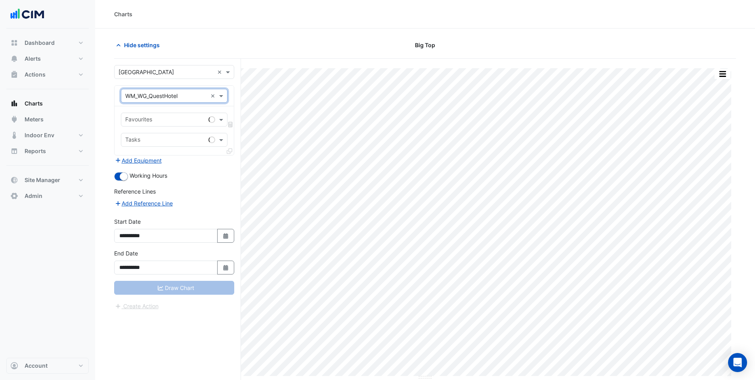
click at [161, 117] on input "text" at bounding box center [165, 120] width 80 height 8
click at [163, 138] on span "Water Usage (kL) - Plantroom, Plantroom" at bounding box center [181, 136] width 106 height 7
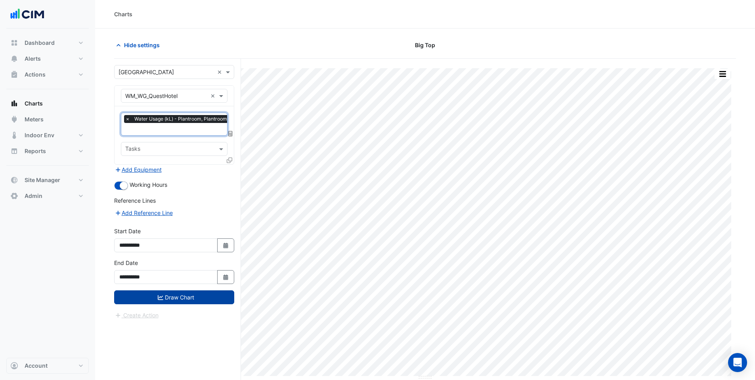
click at [182, 297] on button "Draw Chart" at bounding box center [174, 297] width 120 height 14
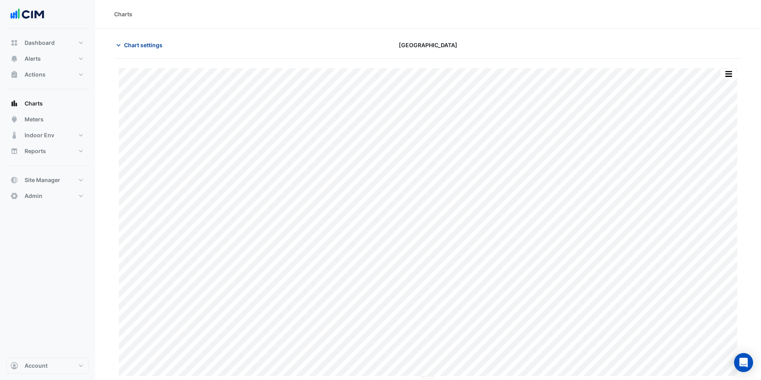
click at [137, 44] on span "Chart settings" at bounding box center [143, 45] width 38 height 8
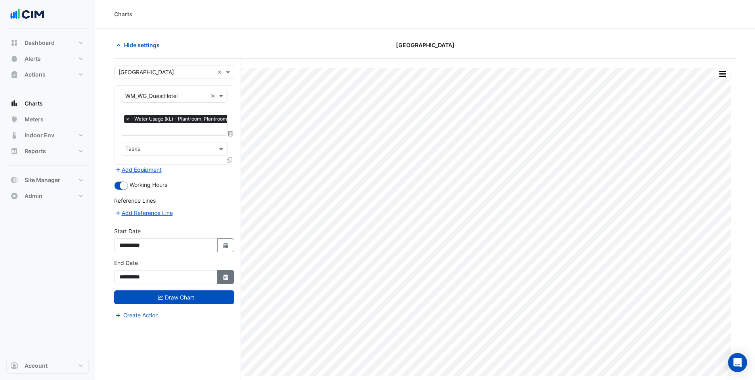
click at [227, 279] on button "Select Date" at bounding box center [225, 277] width 17 height 14
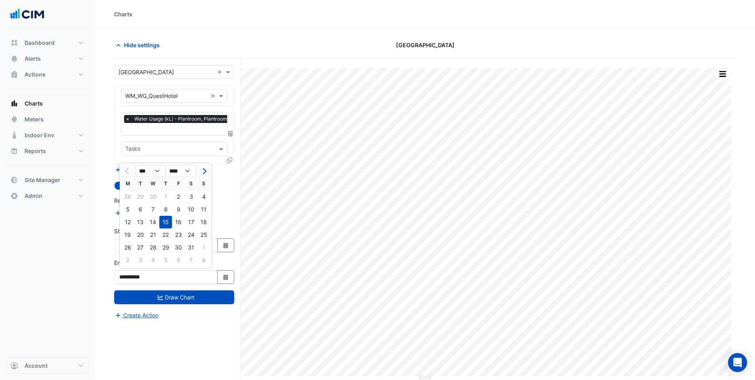
click at [203, 170] on span "Next month" at bounding box center [204, 171] width 6 height 6
select select "*"
click at [206, 247] on div "31" at bounding box center [203, 247] width 13 height 13
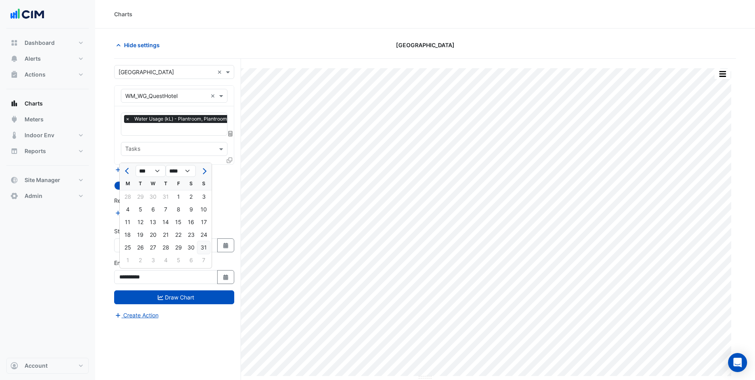
type input "**********"
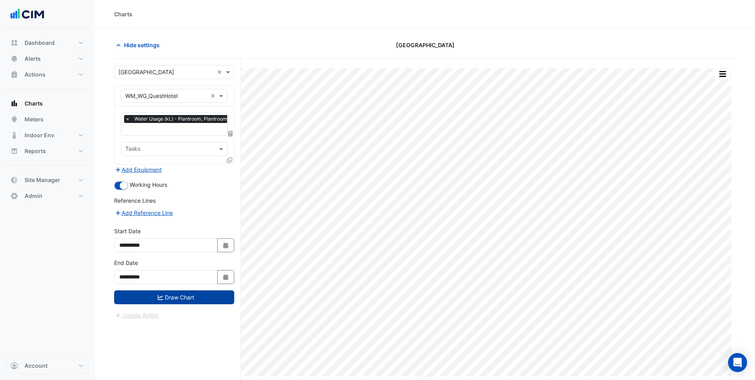
click at [185, 293] on button "Draw Chart" at bounding box center [174, 297] width 120 height 14
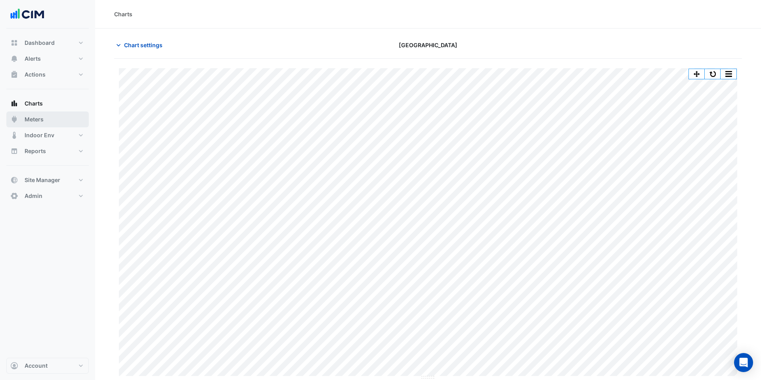
click at [36, 123] on span "Meters" at bounding box center [34, 119] width 19 height 8
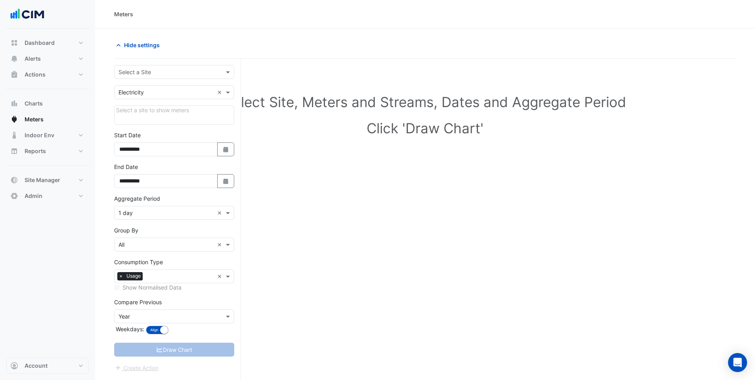
click at [148, 72] on input "text" at bounding box center [167, 72] width 96 height 8
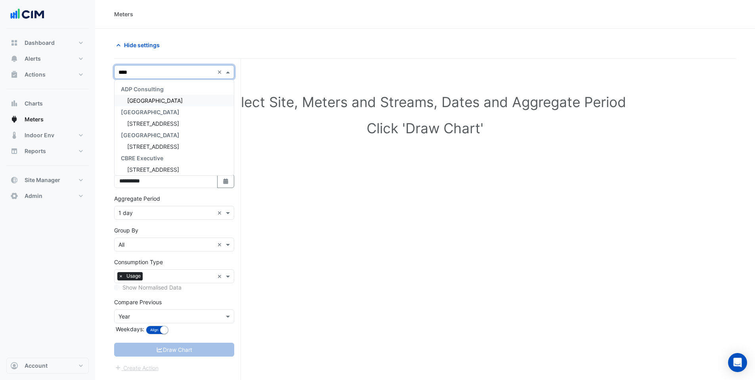
type input "*****"
click at [182, 100] on span "[GEOGRAPHIC_DATA]" at bounding box center [154, 100] width 55 height 7
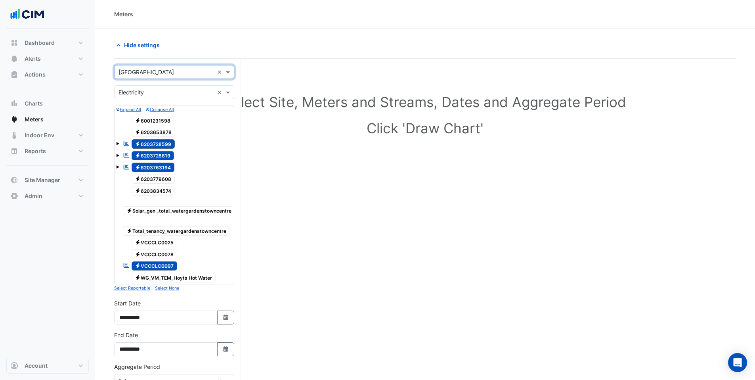
click at [143, 96] on input "text" at bounding box center [167, 92] width 96 height 8
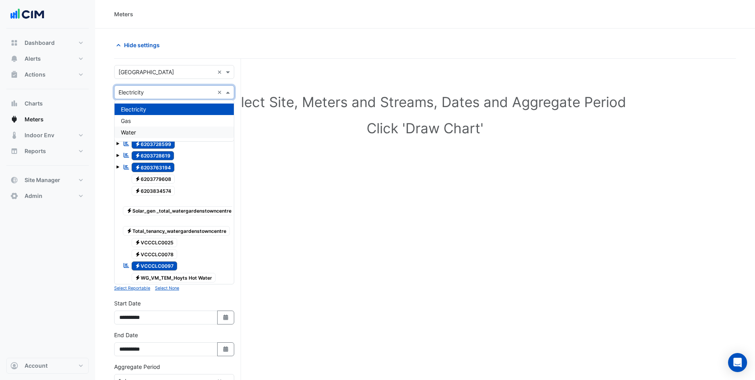
click at [138, 133] on div "Water" at bounding box center [174, 131] width 119 height 11
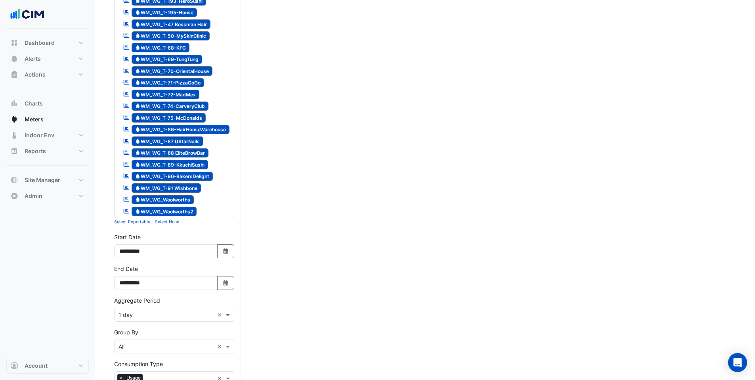
scroll to position [1010, 0]
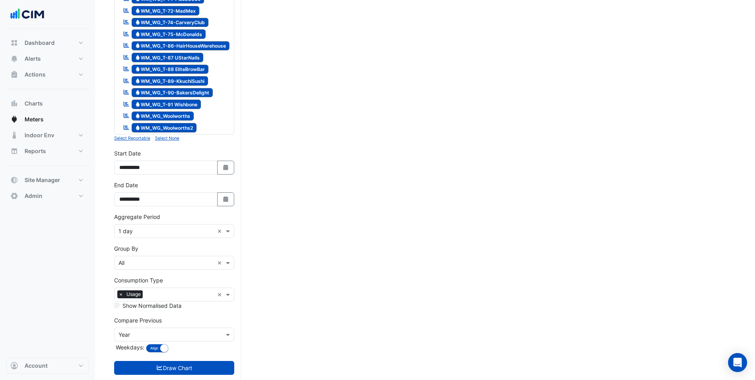
click at [164, 136] on small "Select None" at bounding box center [167, 138] width 24 height 5
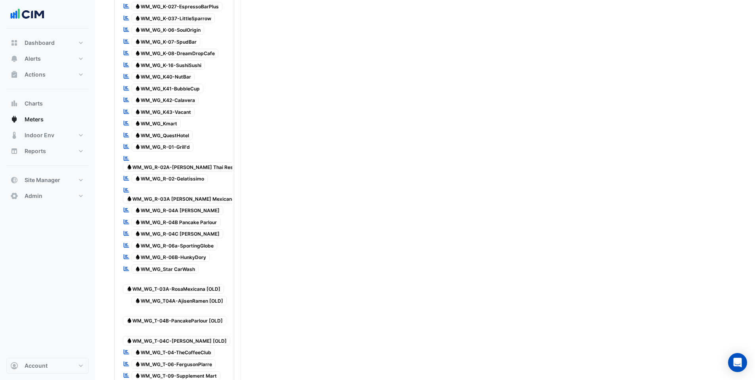
scroll to position [21, 0]
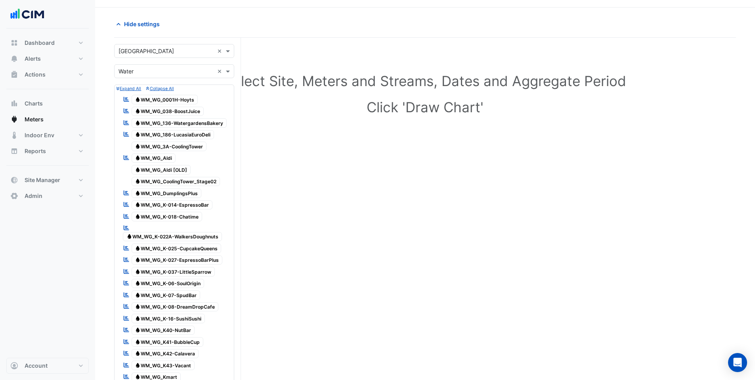
click at [173, 99] on span "Water WM_WG_0001H-Hoyts" at bounding box center [165, 100] width 67 height 10
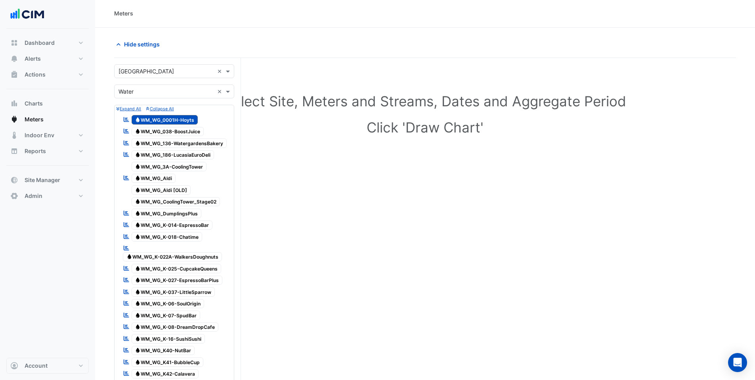
scroll to position [0, 0]
click at [182, 121] on span "Water WM_WG_0001H-Hoyts" at bounding box center [165, 121] width 67 height 10
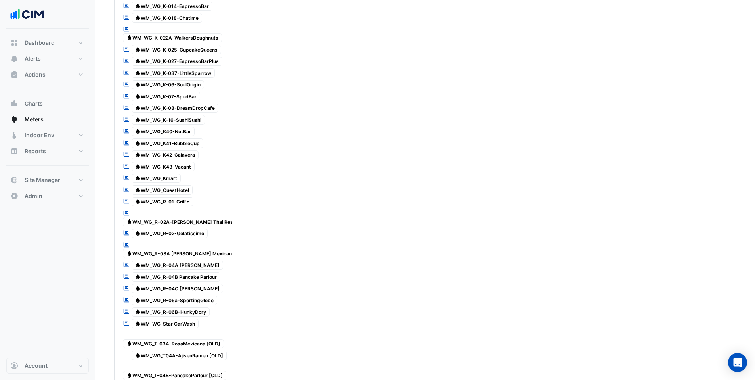
click at [179, 193] on span "Water WM_WG_QuestHotel" at bounding box center [162, 190] width 61 height 10
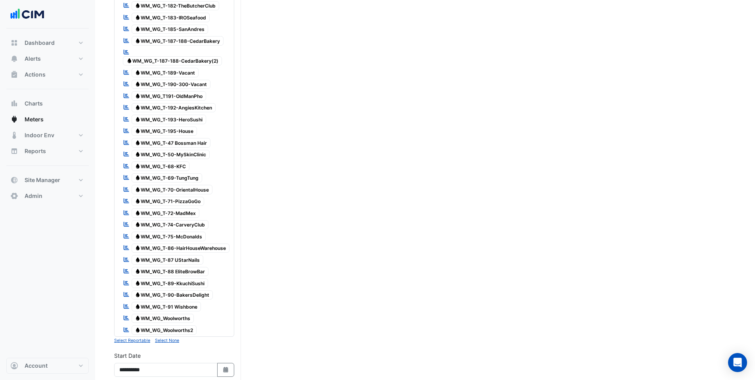
scroll to position [1010, 0]
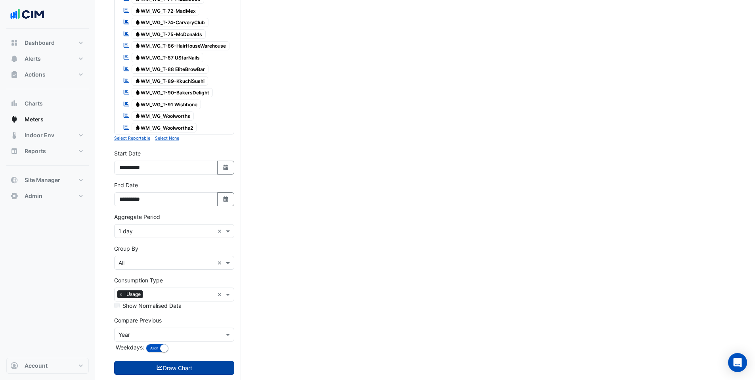
click at [141, 361] on button "Draw Chart" at bounding box center [174, 368] width 120 height 14
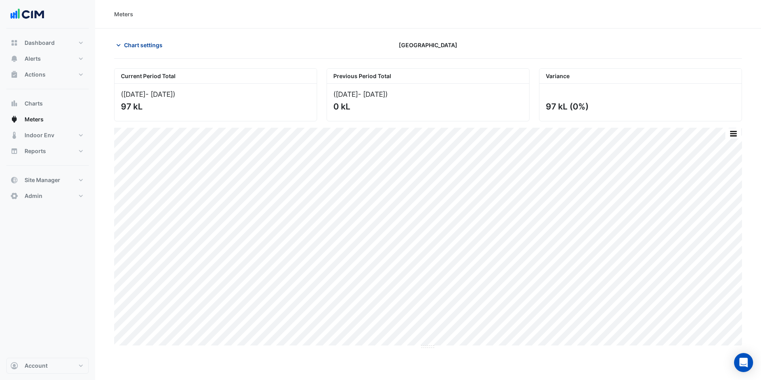
click at [140, 47] on span "Chart settings" at bounding box center [143, 45] width 38 height 8
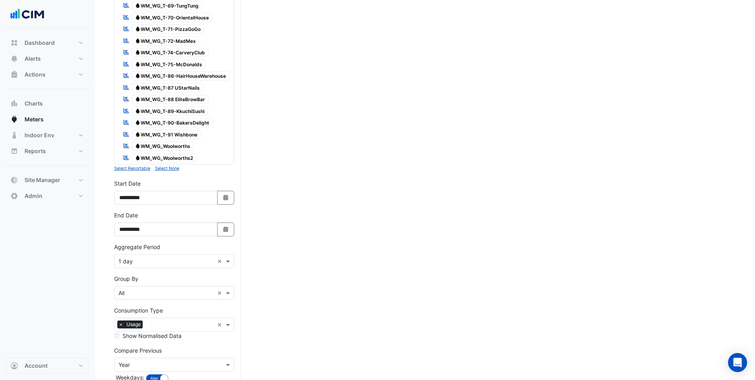
scroll to position [1010, 0]
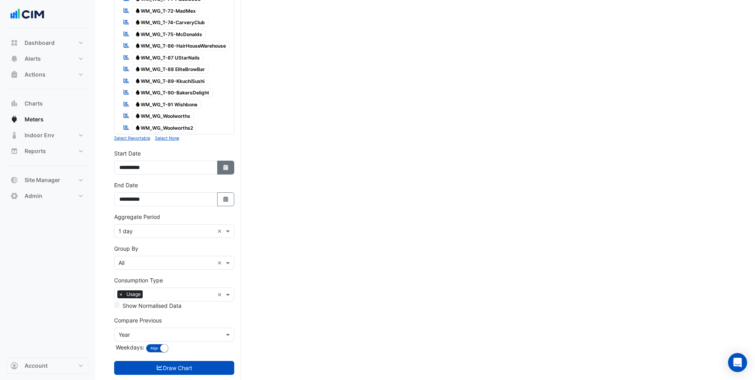
click at [222, 164] on fa-icon "Select Date" at bounding box center [225, 167] width 7 height 7
select select "*"
select select "****"
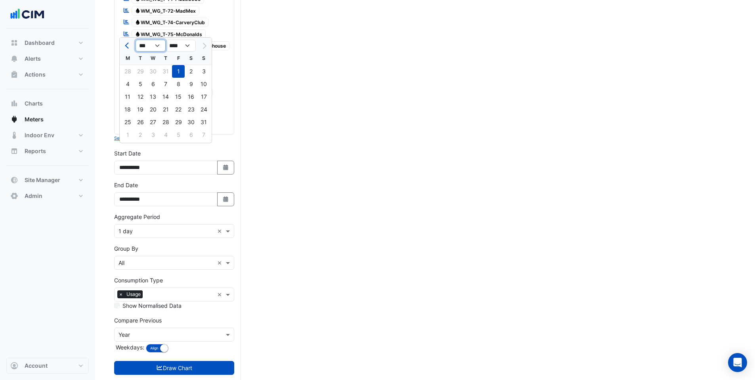
click at [146, 44] on select "*** *** *** *** *** *** *** ***" at bounding box center [151, 46] width 30 height 12
select select "*"
click at [136, 40] on select "*** *** *** *** *** *** *** ***" at bounding box center [151, 46] width 30 height 12
click at [153, 72] on div "1" at bounding box center [153, 71] width 13 height 13
type input "**********"
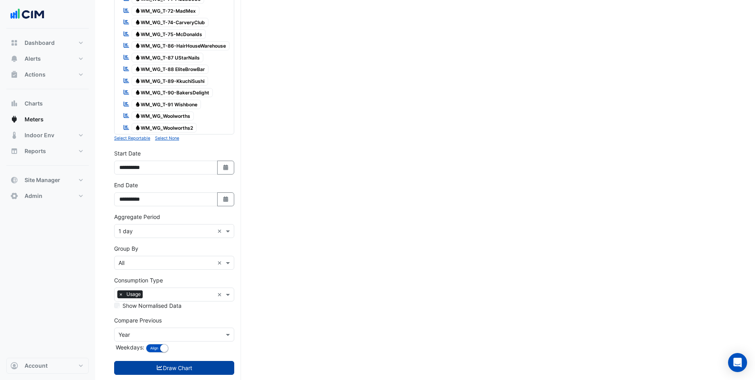
click at [161, 365] on icon "submit" at bounding box center [159, 368] width 7 height 6
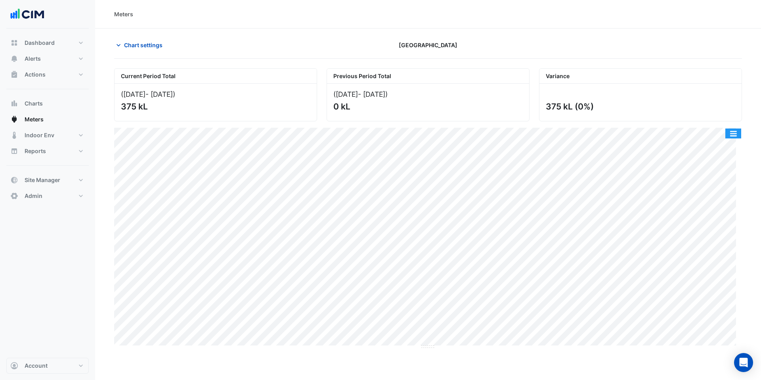
click at [725, 135] on button "button" at bounding box center [733, 133] width 16 height 10
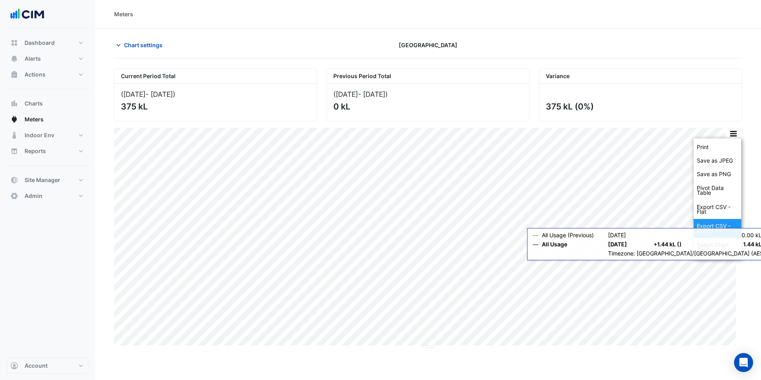
click at [730, 226] on div "Export CSV - Pivot" at bounding box center [718, 228] width 48 height 19
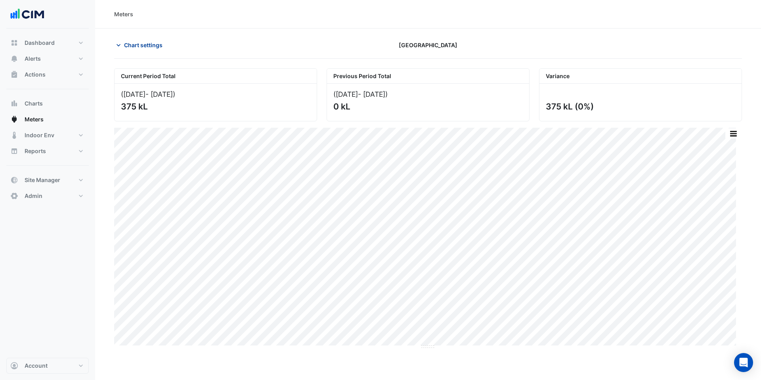
click at [127, 46] on span "Chart settings" at bounding box center [143, 45] width 38 height 8
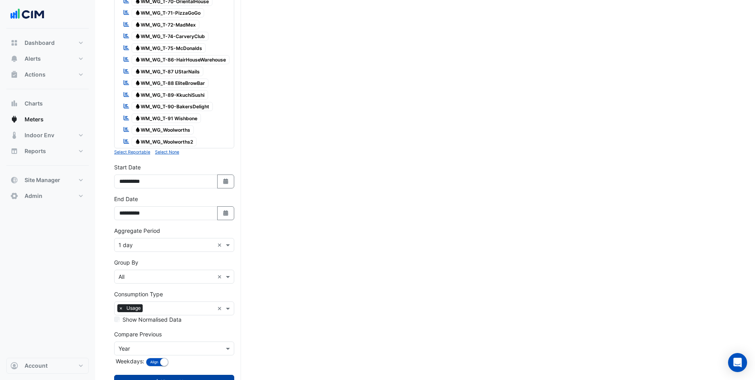
scroll to position [1010, 0]
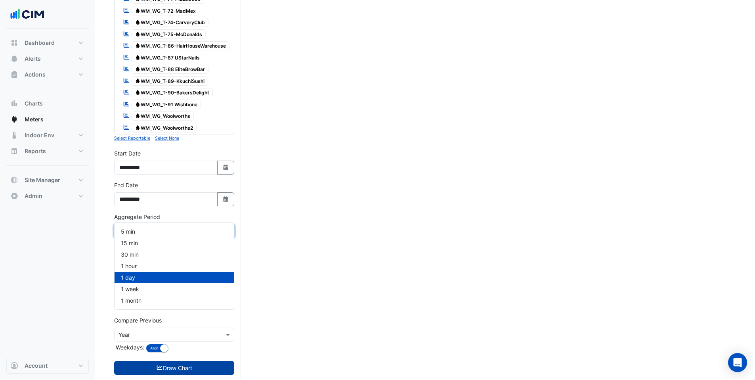
click at [138, 224] on div "Aggregate Period × 1 day ×" at bounding box center [174, 231] width 120 height 14
click at [138, 245] on div "15 min" at bounding box center [174, 242] width 119 height 11
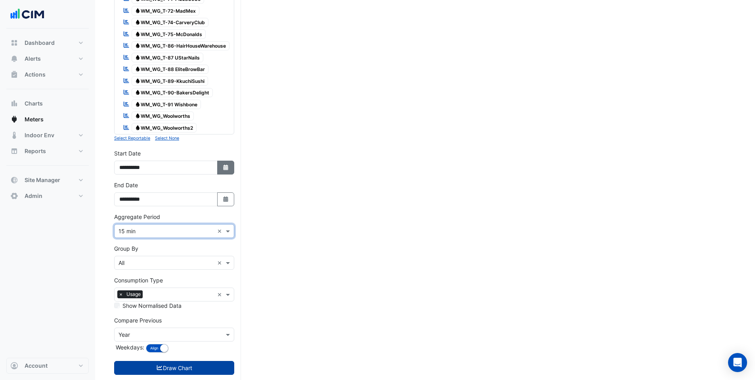
click at [224, 165] on icon "Select Date" at bounding box center [225, 168] width 7 height 6
select select "****"
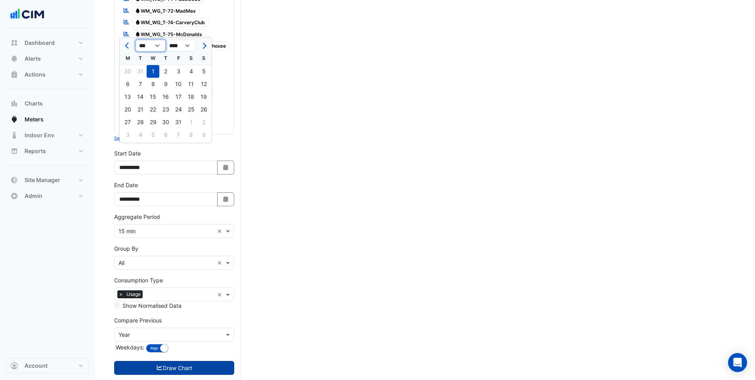
click at [152, 46] on select "*** *** *** *** *** *** *** ***" at bounding box center [151, 46] width 30 height 12
select select "*"
click at [136, 40] on select "*** *** *** *** *** *** *** ***" at bounding box center [151, 46] width 30 height 12
click at [151, 124] on div "27" at bounding box center [153, 122] width 13 height 13
type input "**********"
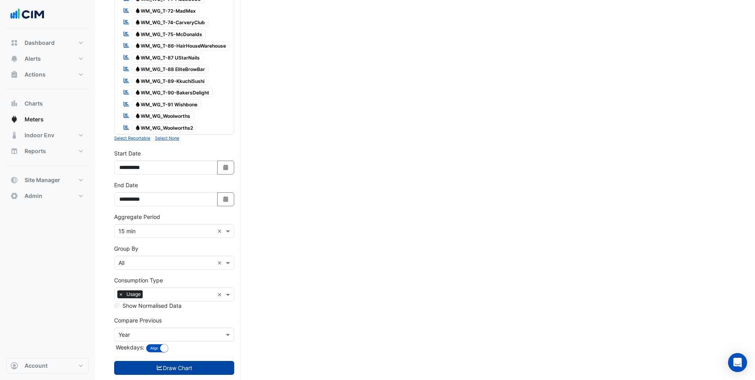
click at [163, 361] on button "Draw Chart" at bounding box center [174, 368] width 120 height 14
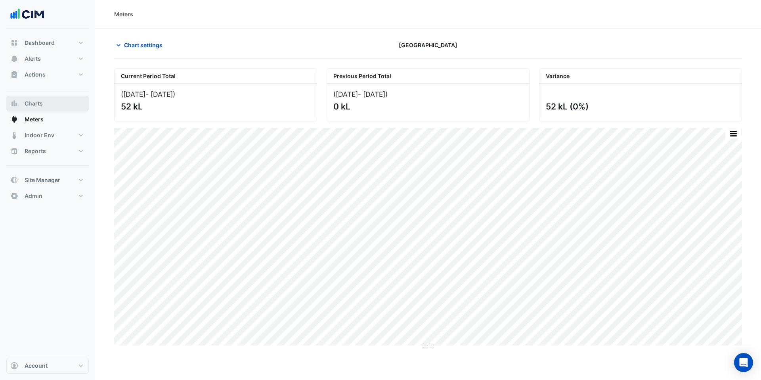
click at [40, 101] on span "Charts" at bounding box center [34, 103] width 18 height 8
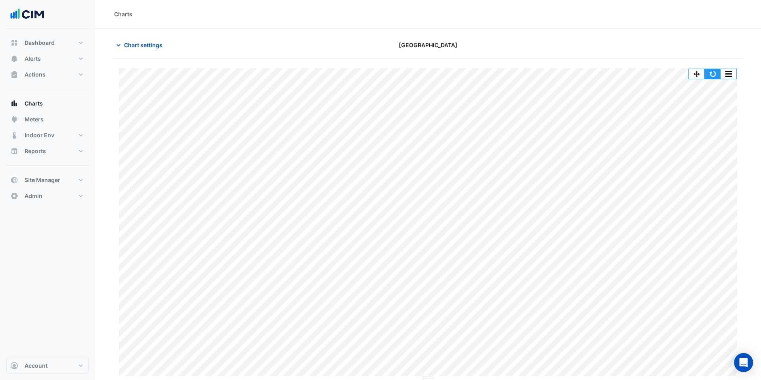
click at [709, 76] on button "button" at bounding box center [713, 74] width 16 height 10
click at [60, 153] on button "Reports" at bounding box center [47, 151] width 82 height 16
select select "***"
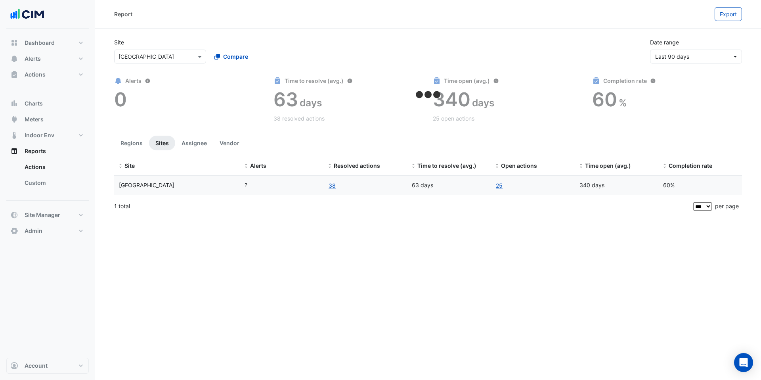
click at [146, 57] on input "text" at bounding box center [152, 57] width 67 height 8
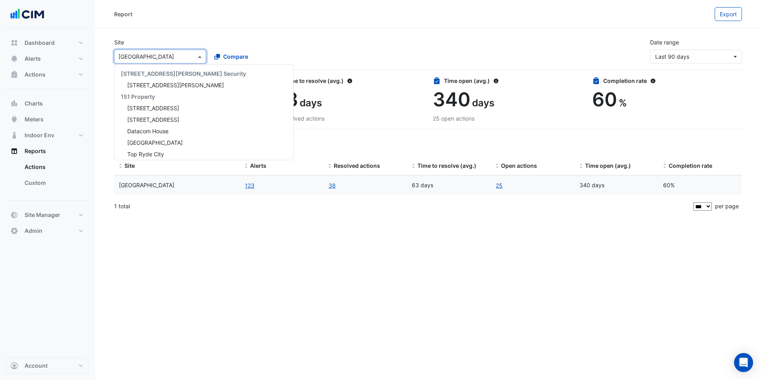
scroll to position [440, 0]
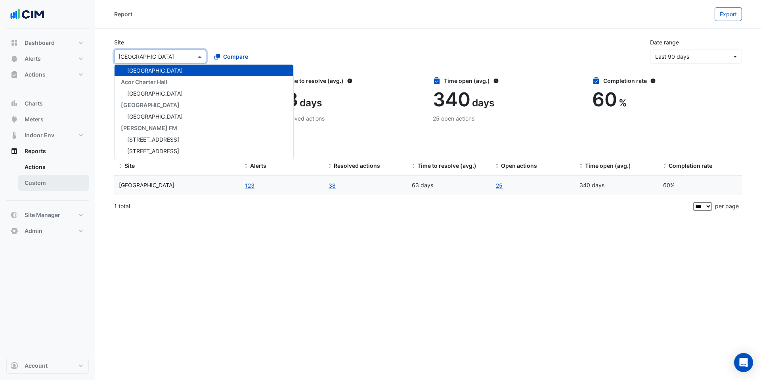
click at [46, 184] on link "Custom" at bounding box center [53, 183] width 71 height 16
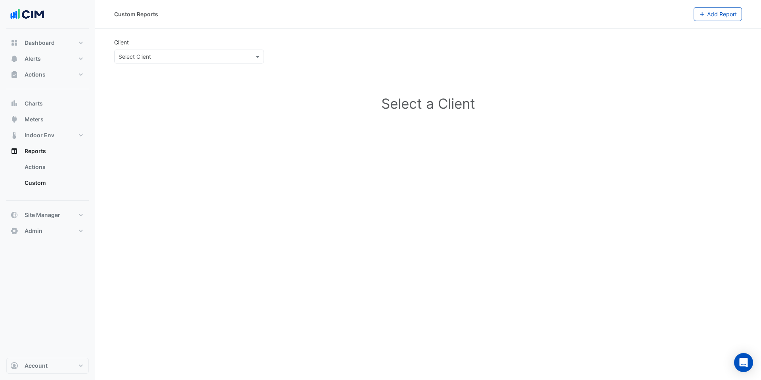
click at [155, 57] on input "text" at bounding box center [181, 57] width 125 height 8
type input "***"
click at [137, 85] on div "QIC" at bounding box center [189, 84] width 149 height 11
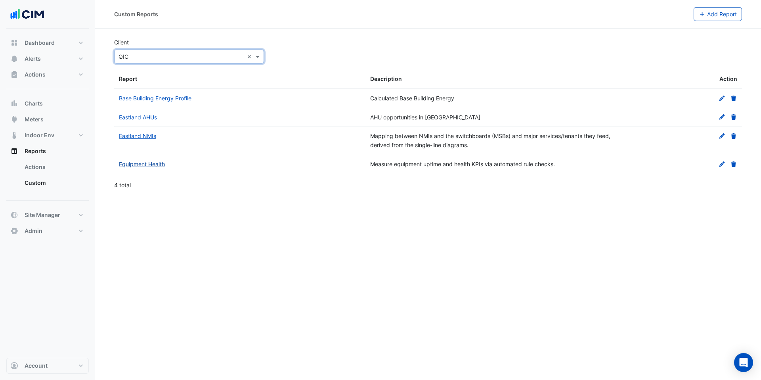
click at [140, 163] on link "Equipment Health" at bounding box center [142, 164] width 46 height 7
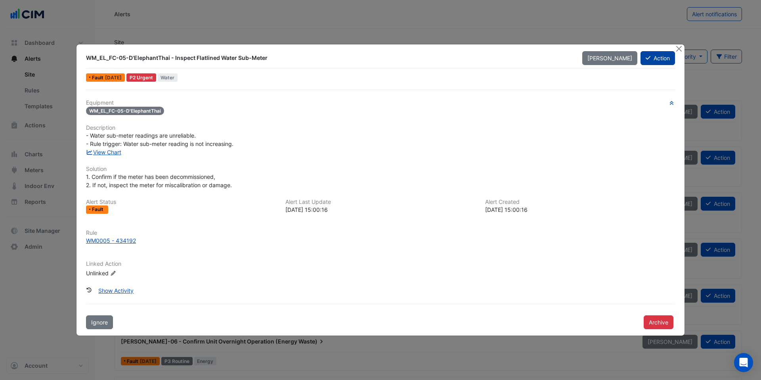
click at [656, 58] on button "Action" at bounding box center [658, 58] width 34 height 14
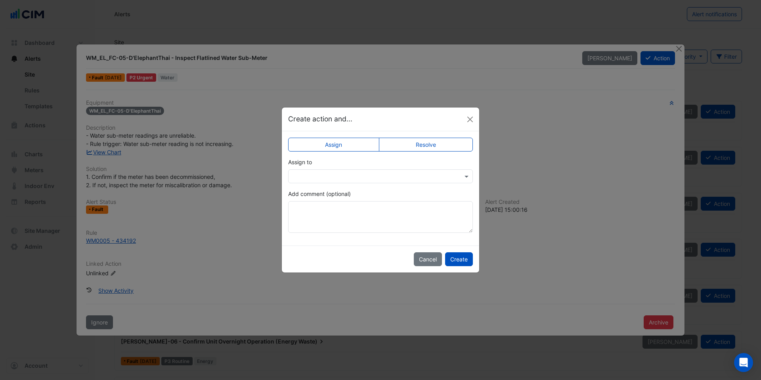
click at [392, 179] on input "text" at bounding box center [373, 176] width 160 height 8
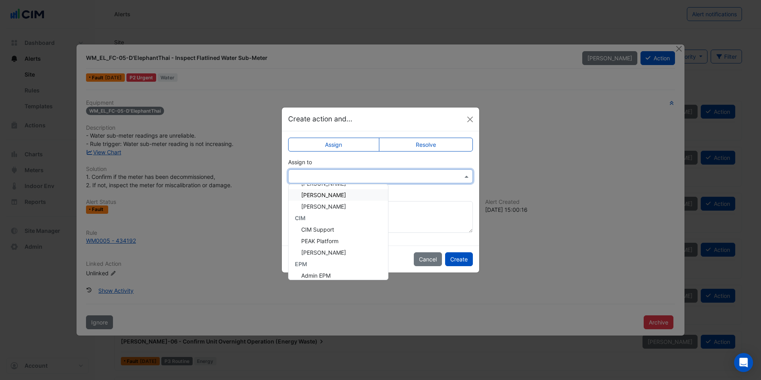
scroll to position [59, 0]
click at [318, 251] on span "Shafayet Ali" at bounding box center [323, 249] width 45 height 7
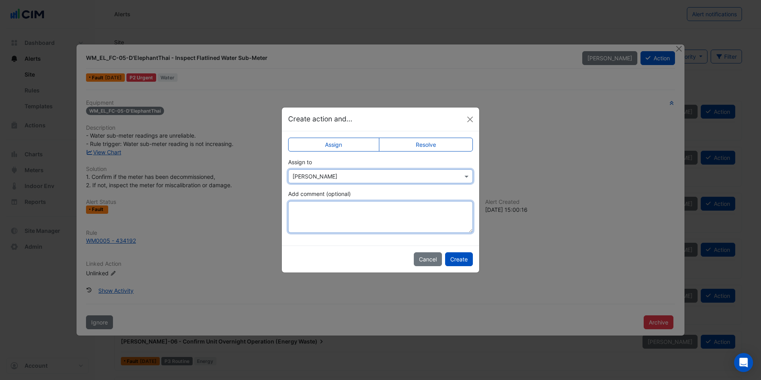
click at [311, 207] on textarea "Add comment (optional)" at bounding box center [380, 217] width 185 height 32
type textarea "**********"
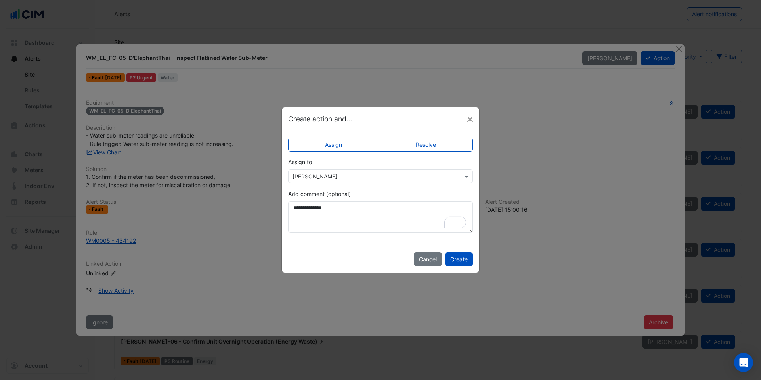
click at [438, 147] on label "Resolve" at bounding box center [426, 145] width 94 height 14
click at [411, 174] on input "text" at bounding box center [373, 176] width 160 height 8
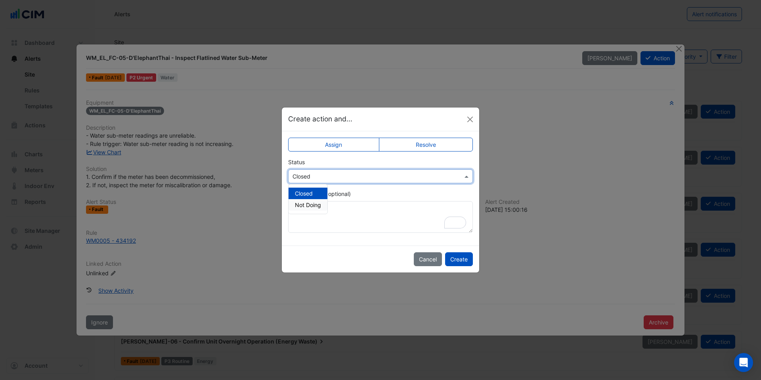
click at [301, 205] on span "Not Doing" at bounding box center [308, 204] width 26 height 7
click at [457, 261] on button "Create" at bounding box center [459, 259] width 28 height 14
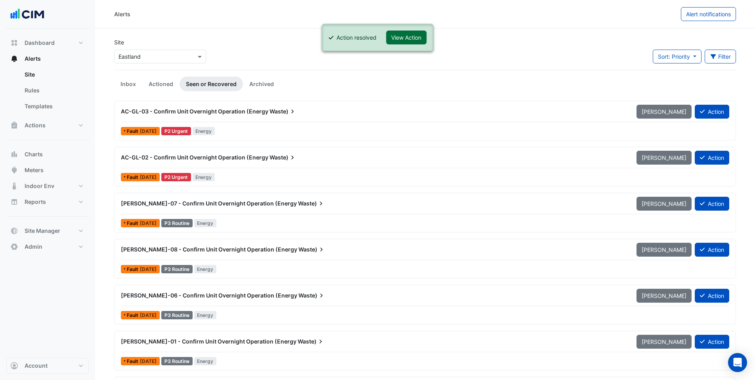
click at [409, 39] on button "View Action" at bounding box center [406, 38] width 40 height 14
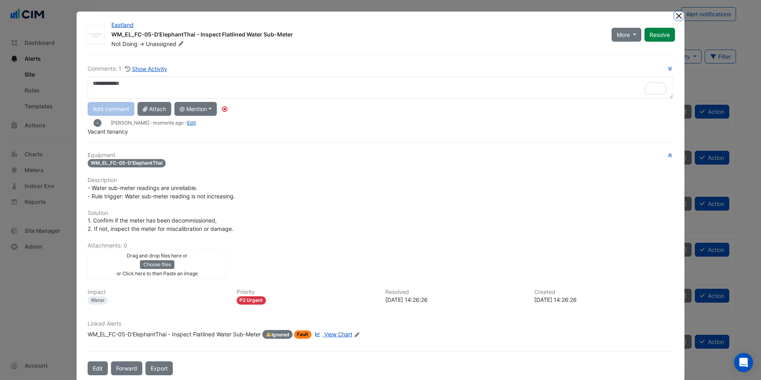
click at [675, 17] on button "Close" at bounding box center [679, 15] width 8 height 8
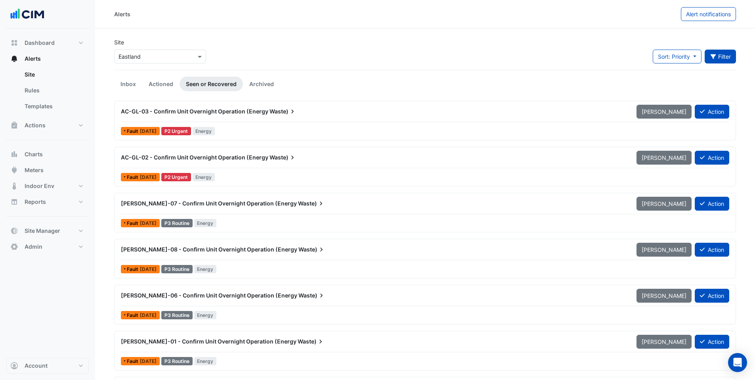
click at [719, 57] on button "Filter" at bounding box center [721, 57] width 32 height 14
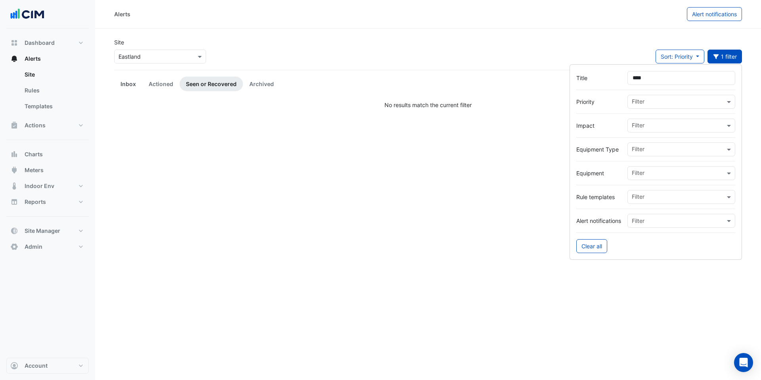
type input "****"
click at [127, 84] on link "Inbox" at bounding box center [128, 84] width 28 height 15
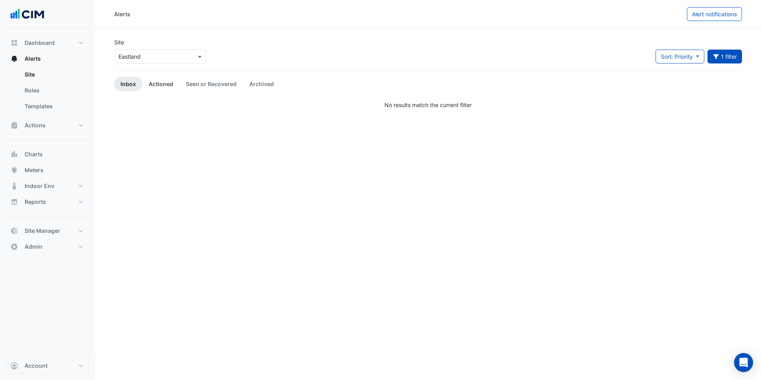
click at [163, 83] on link "Actioned" at bounding box center [160, 84] width 37 height 15
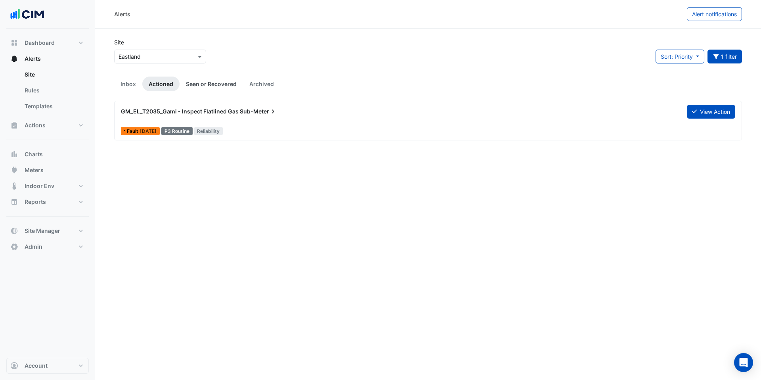
click at [230, 86] on link "Seen or Recovered" at bounding box center [211, 84] width 63 height 15
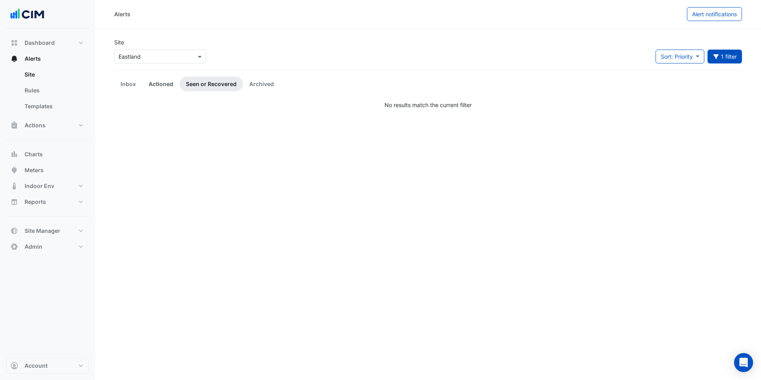
click at [161, 87] on link "Actioned" at bounding box center [160, 84] width 37 height 15
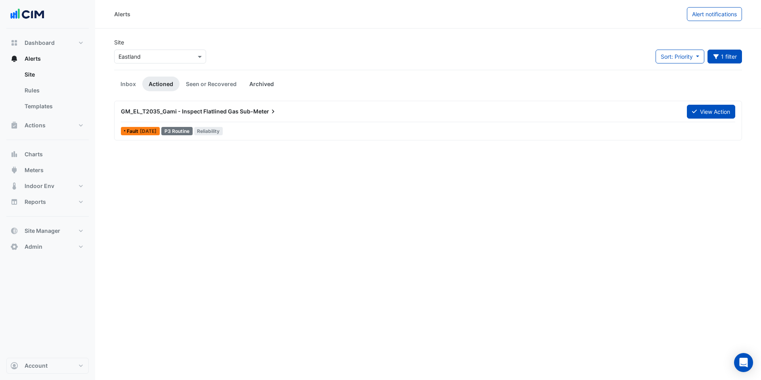
click at [251, 84] on link "Archived" at bounding box center [261, 84] width 37 height 15
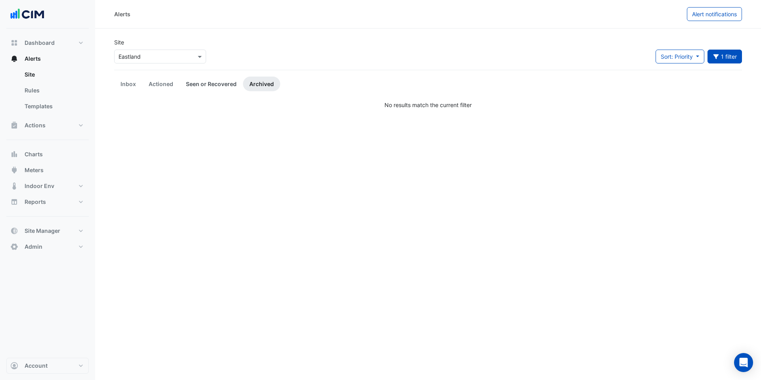
click at [201, 84] on link "Seen or Recovered" at bounding box center [211, 84] width 63 height 15
click at [163, 84] on link "Actioned" at bounding box center [160, 84] width 37 height 15
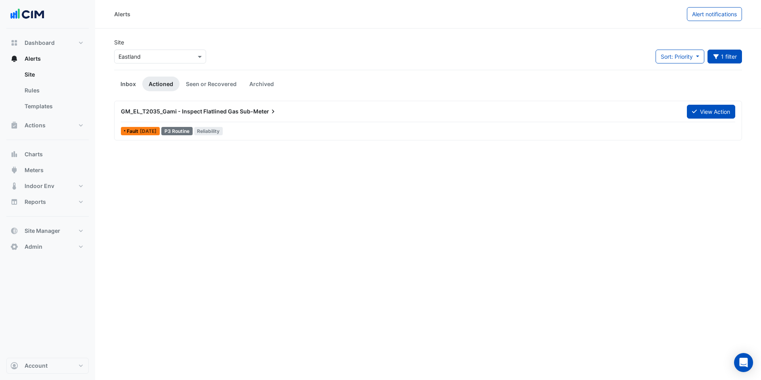
click at [117, 85] on link "Inbox" at bounding box center [128, 84] width 28 height 15
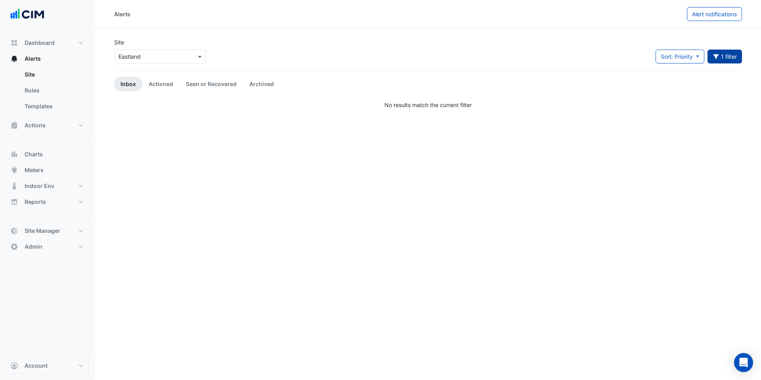
click at [736, 55] on button "1 filter" at bounding box center [725, 57] width 35 height 14
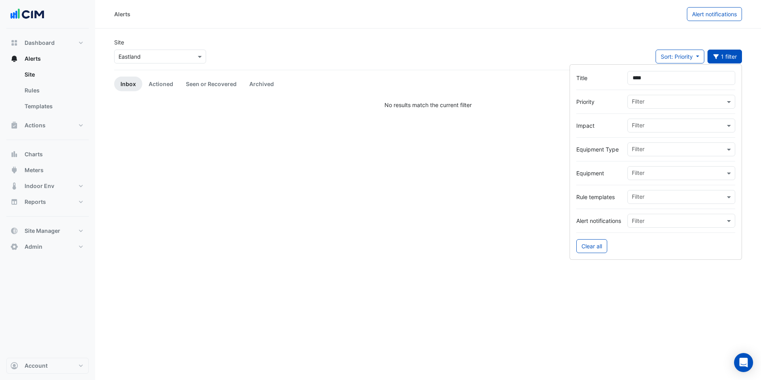
drag, startPoint x: 650, startPoint y: 77, endPoint x: 592, endPoint y: 75, distance: 58.3
click at [592, 75] on div "Title ****" at bounding box center [655, 78] width 159 height 14
type input "****"
click at [149, 82] on link "Actioned" at bounding box center [160, 84] width 37 height 15
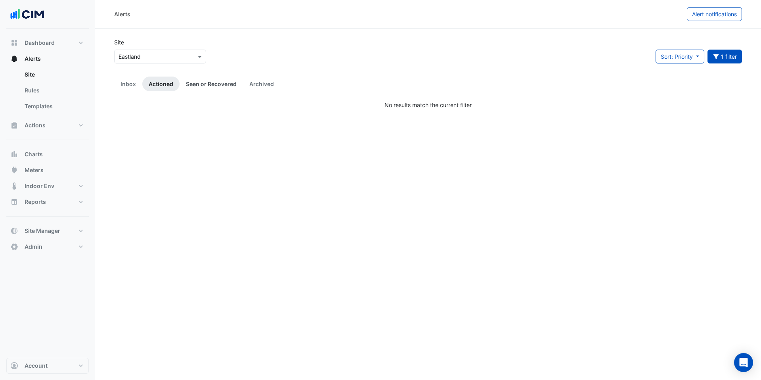
click at [202, 84] on link "Seen or Recovered" at bounding box center [211, 84] width 63 height 15
click at [257, 84] on link "Archived" at bounding box center [261, 84] width 37 height 15
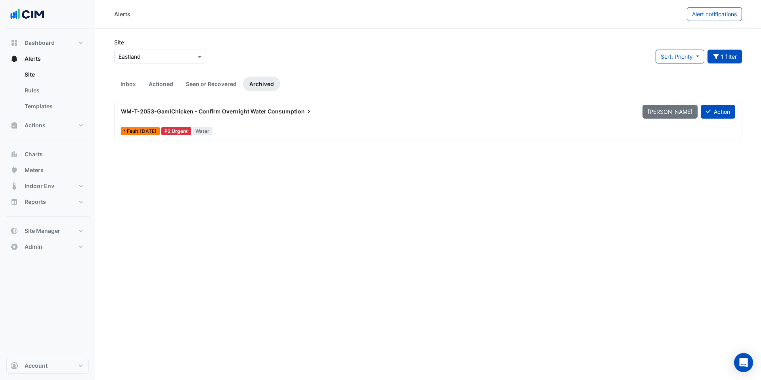
click at [241, 116] on div "WM-T-2053-GamiChicken - Confirm Overnight Water Consumption" at bounding box center [377, 111] width 522 height 14
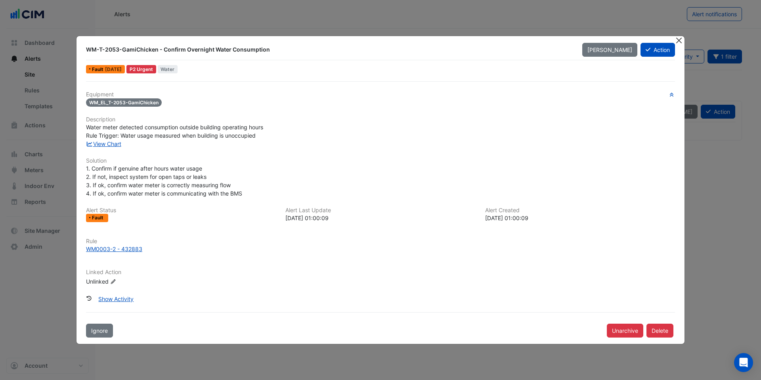
click at [680, 39] on button "Close" at bounding box center [679, 40] width 8 height 8
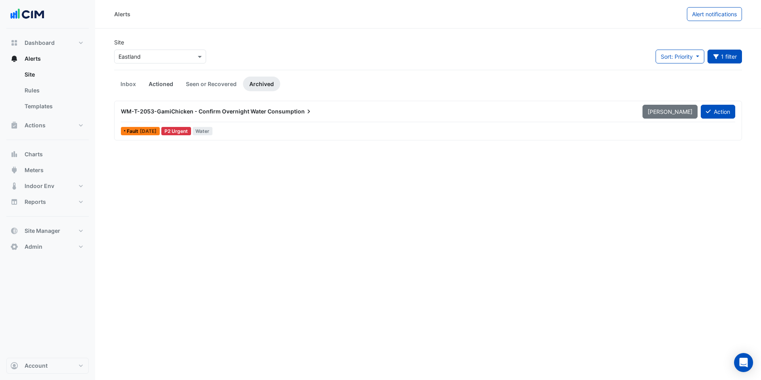
click at [161, 81] on link "Actioned" at bounding box center [160, 84] width 37 height 15
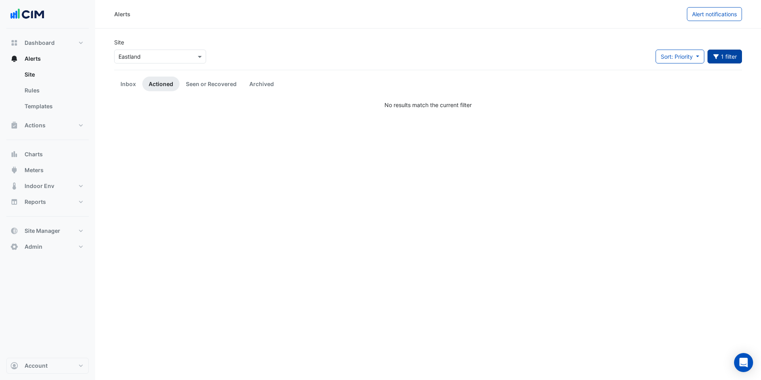
click at [729, 55] on button "1 filter" at bounding box center [725, 57] width 35 height 14
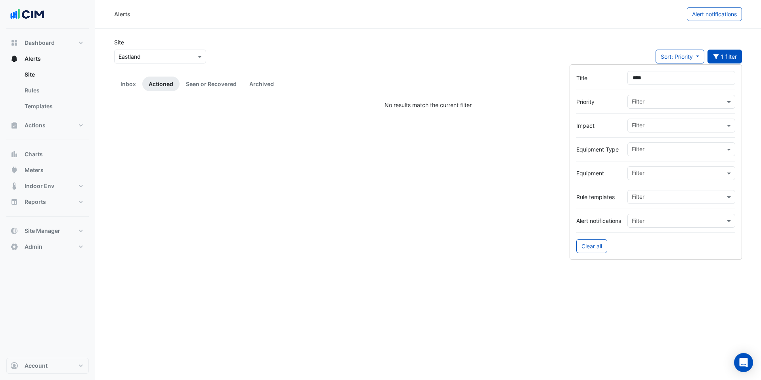
drag, startPoint x: 646, startPoint y: 79, endPoint x: 612, endPoint y: 73, distance: 34.3
click at [612, 73] on div "Title ****" at bounding box center [655, 78] width 159 height 14
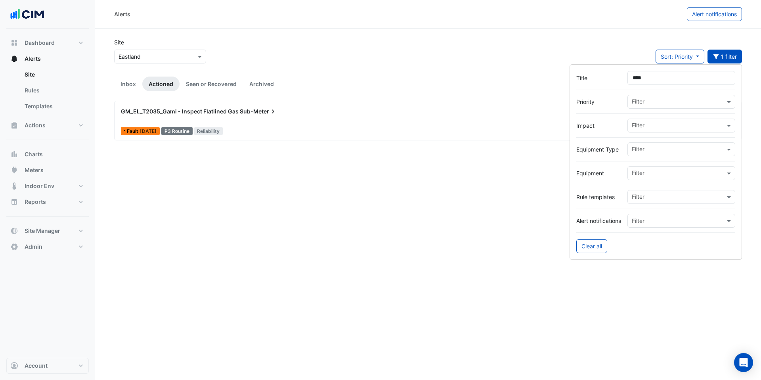
type input "****"
click at [270, 124] on div "GM_EL_T2035_Gami - Inspect Flatlined Gas Sub-Meter View Action Fault 3 weeks ag…" at bounding box center [428, 120] width 621 height 33
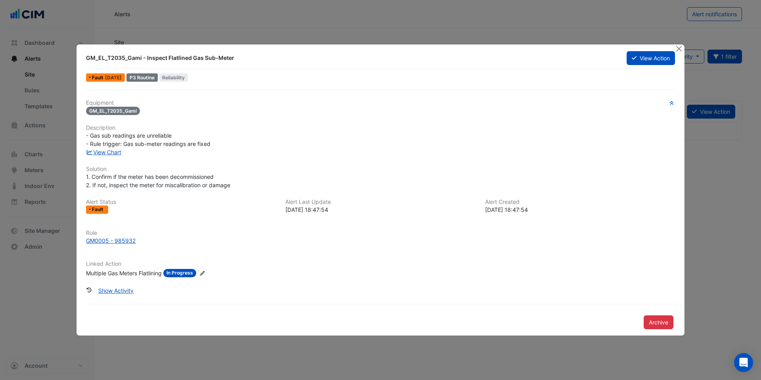
click at [129, 273] on div "Multiple Gas Meters Flatlining" at bounding box center [124, 273] width 76 height 8
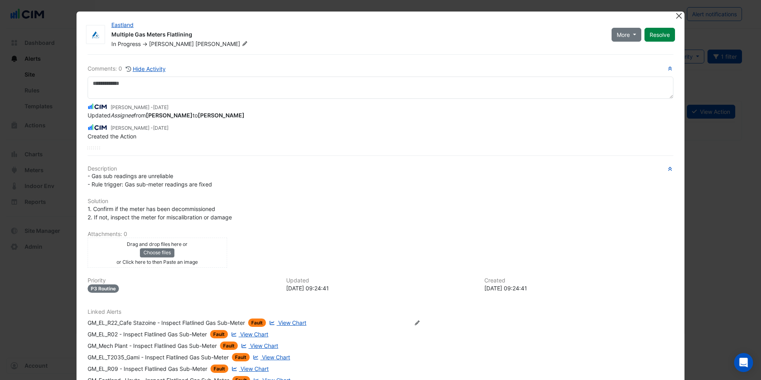
click at [677, 16] on button "Close" at bounding box center [679, 15] width 8 height 8
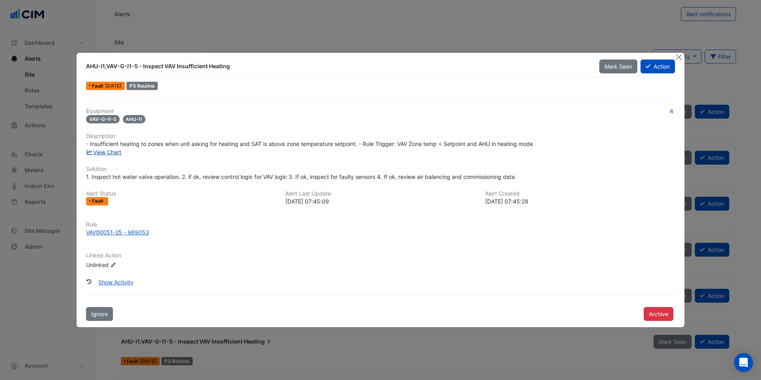
click at [109, 154] on link "View Chart" at bounding box center [103, 152] width 35 height 7
click at [678, 58] on button "Close" at bounding box center [679, 57] width 8 height 8
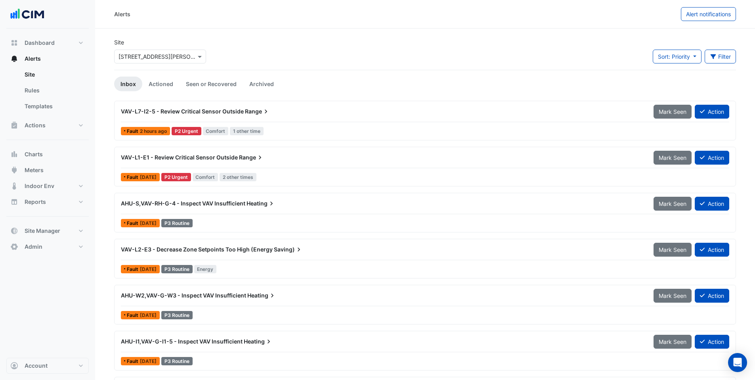
click at [155, 53] on input "text" at bounding box center [152, 57] width 67 height 8
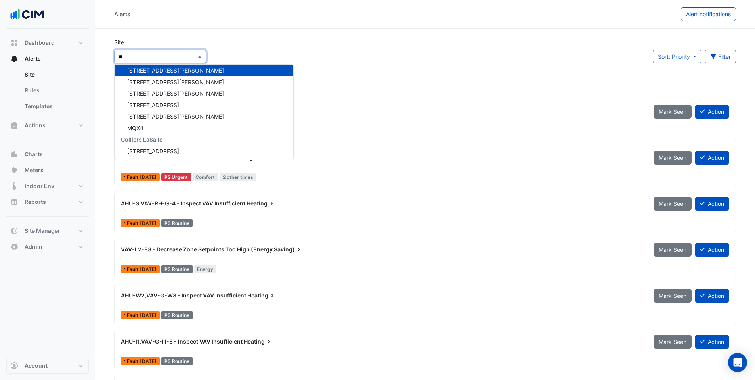
scroll to position [2222, 0]
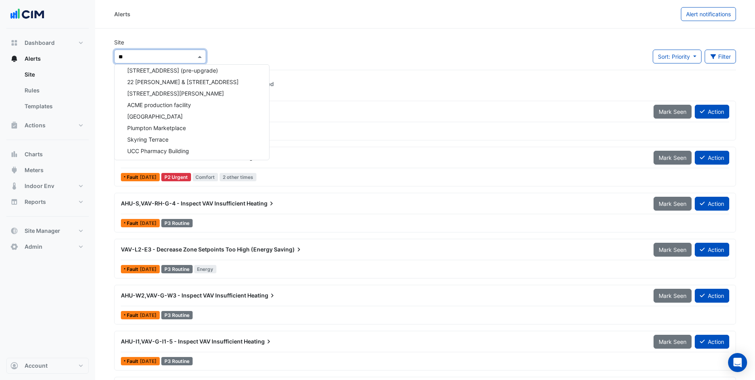
type input "*"
click at [28, 78] on link "Site" at bounding box center [53, 75] width 71 height 16
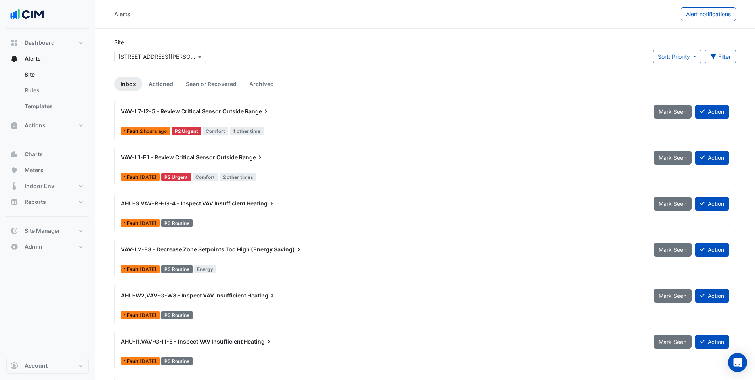
click at [145, 61] on div "Select a Site × [STREET_ADDRESS][PERSON_NAME]" at bounding box center [160, 57] width 92 height 14
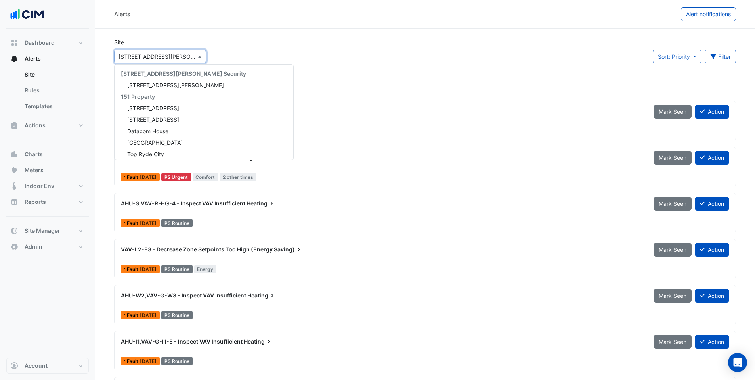
scroll to position [4946, 0]
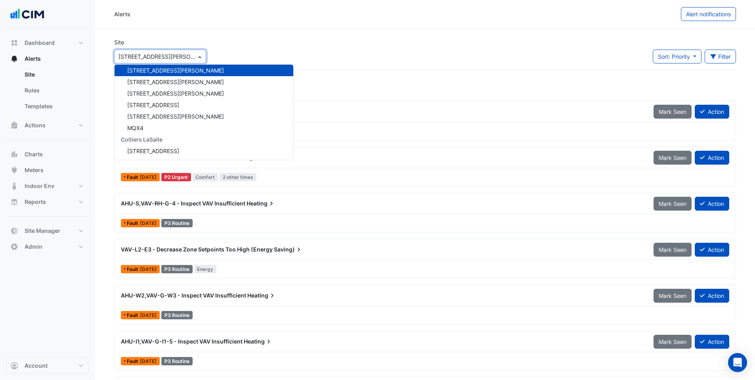
click at [207, 29] on section "Site Select a Site × [STREET_ADDRESS][PERSON_NAME] [STREET_ADDRESS][PERSON_NAME…" at bounding box center [425, 269] width 660 height 480
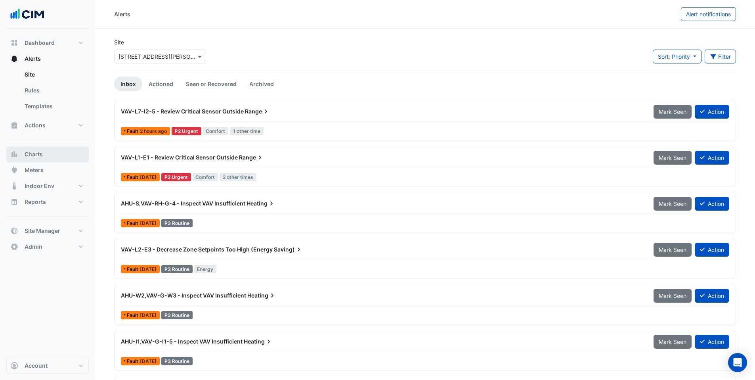
click at [52, 151] on button "Charts" at bounding box center [47, 154] width 82 height 16
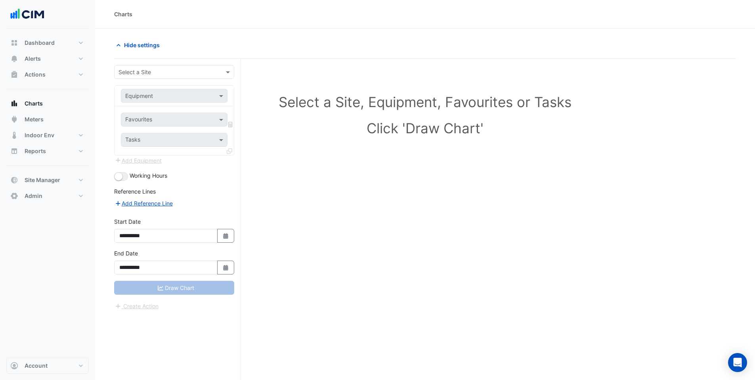
click at [152, 73] on input "text" at bounding box center [167, 72] width 96 height 8
type input "********"
click at [139, 99] on span "[STREET_ADDRESS][PERSON_NAME]" at bounding box center [175, 100] width 97 height 7
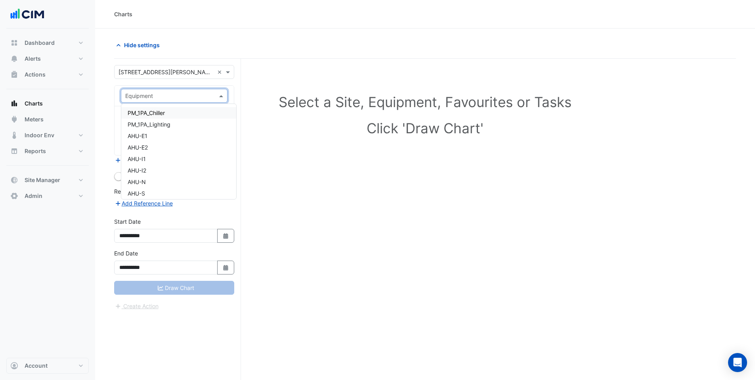
click at [142, 96] on input "text" at bounding box center [166, 96] width 82 height 8
type input "*"
click at [145, 136] on span "AHU-E1" at bounding box center [138, 135] width 20 height 7
click at [138, 118] on input "text" at bounding box center [165, 120] width 80 height 8
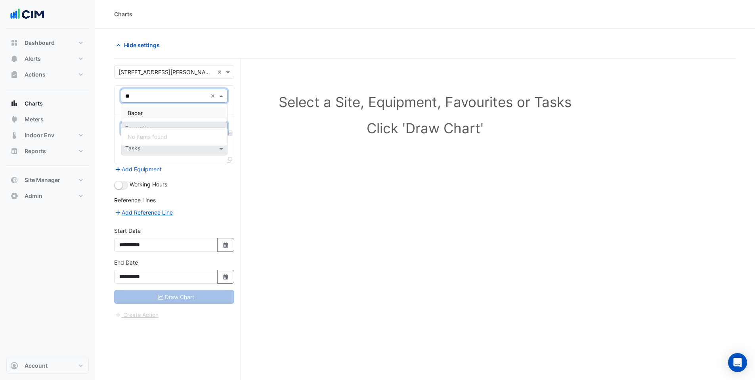
type input "*"
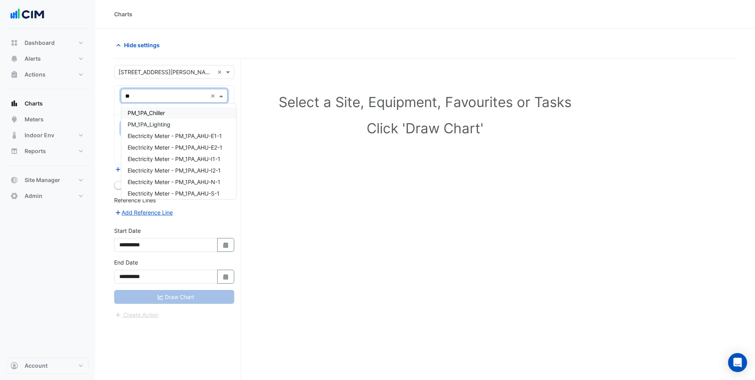
type input "*"
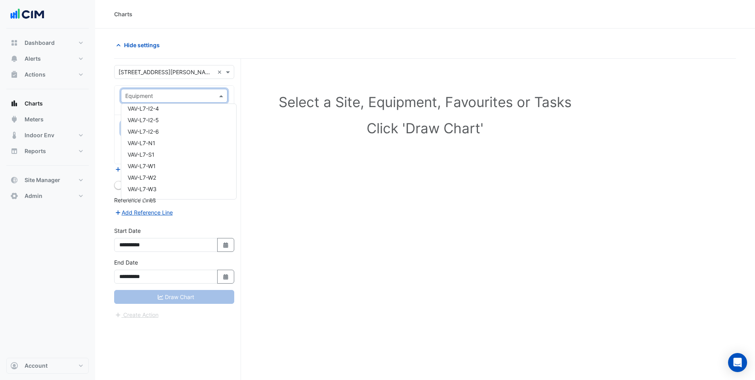
scroll to position [2751, 0]
click at [352, 195] on div "Select a Site, Equipment, Favourites or Tasks Click 'Draw Chart'" at bounding box center [425, 234] width 622 height 351
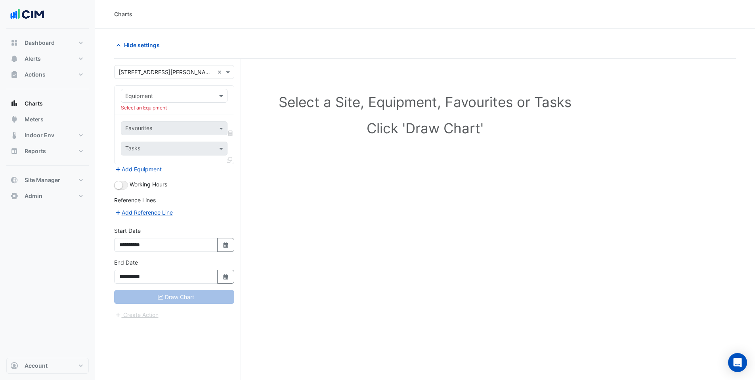
click at [352, 195] on div "Select a Site, Equipment, Favourites or Tasks Click 'Draw Chart'" at bounding box center [425, 234] width 622 height 351
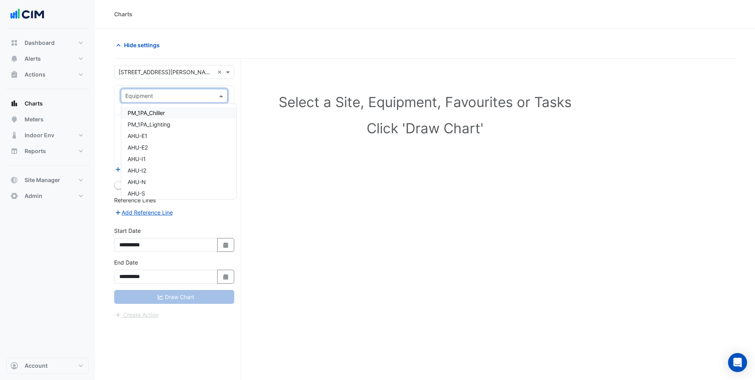
click at [223, 95] on span at bounding box center [222, 96] width 10 height 8
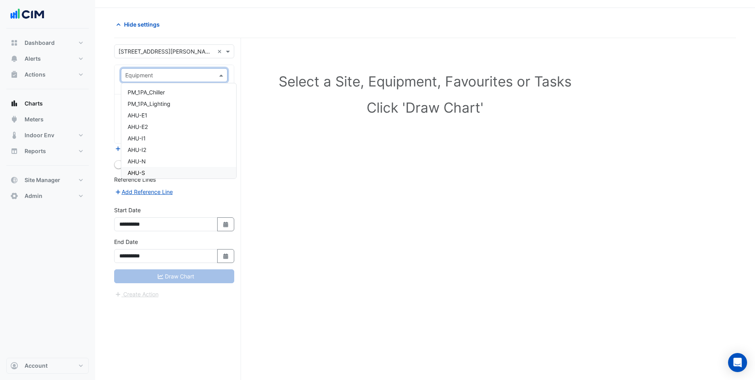
scroll to position [30, 0]
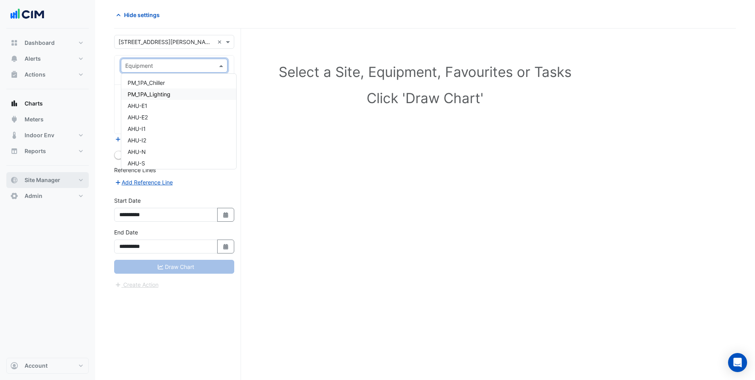
click at [33, 184] on button "Site Manager" at bounding box center [47, 180] width 82 height 16
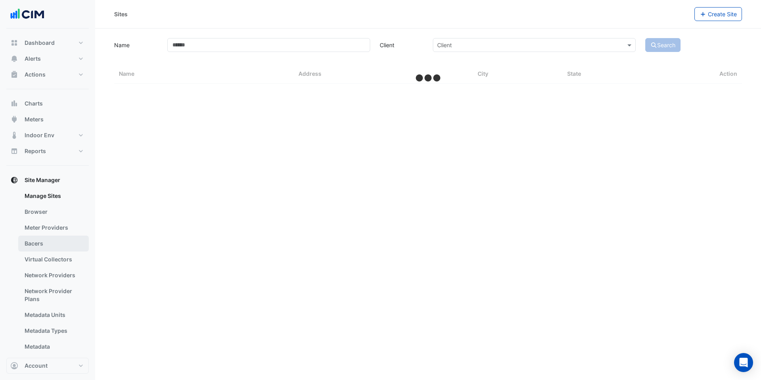
click at [57, 242] on link "Bacers" at bounding box center [53, 243] width 71 height 16
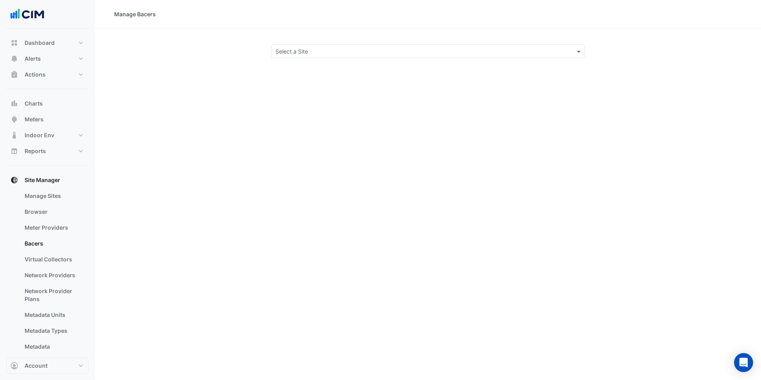
click at [286, 50] on input "text" at bounding box center [419, 52] width 289 height 8
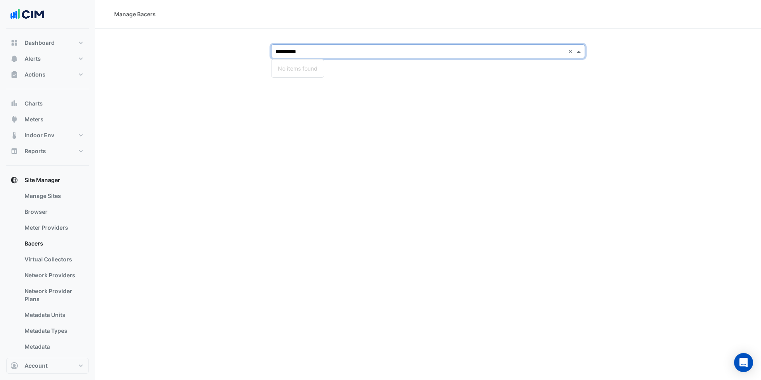
type input "*********"
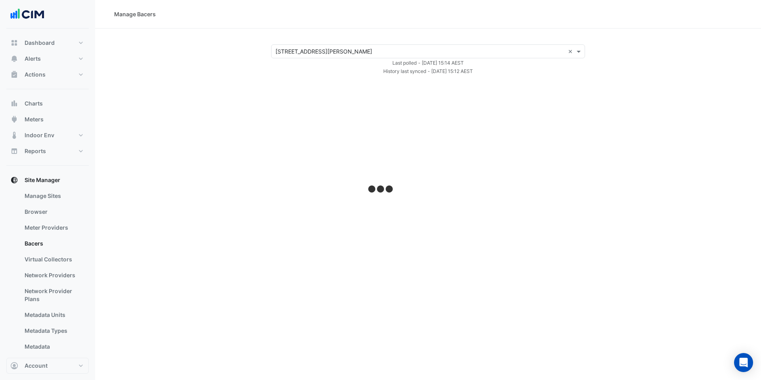
select select "***"
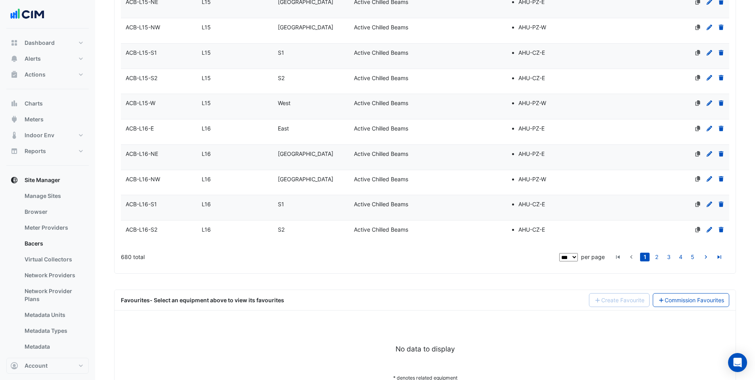
scroll to position [2542, 0]
click at [696, 293] on link "Commission Favourites" at bounding box center [691, 300] width 77 height 14
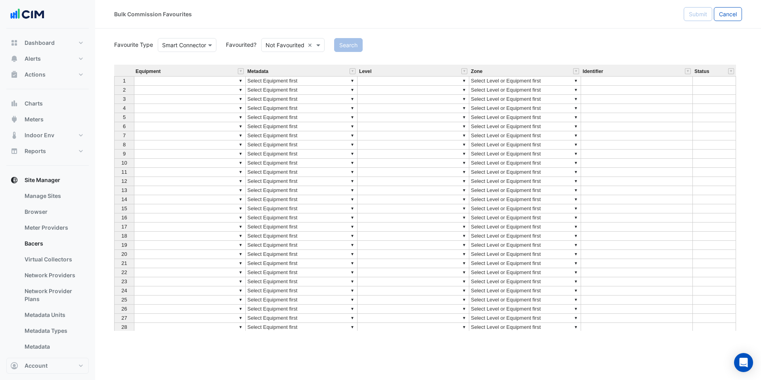
click at [274, 44] on input "text" at bounding box center [285, 45] width 39 height 8
click at [276, 62] on div "Favourited" at bounding box center [288, 61] width 52 height 11
click at [341, 45] on button "Search" at bounding box center [337, 45] width 29 height 14
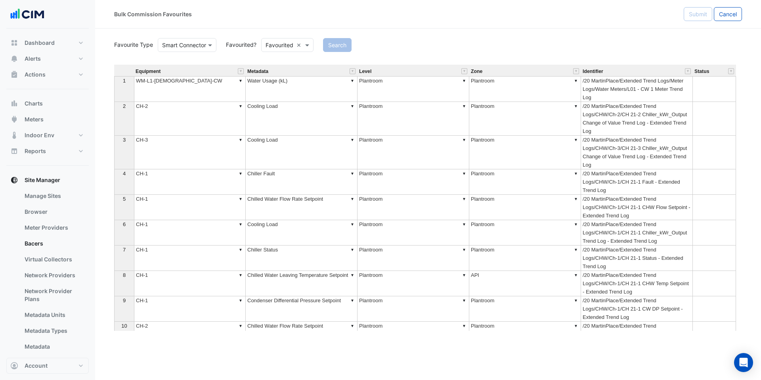
click at [185, 94] on td "▼ WM-L1-Male-CW" at bounding box center [190, 89] width 112 height 26
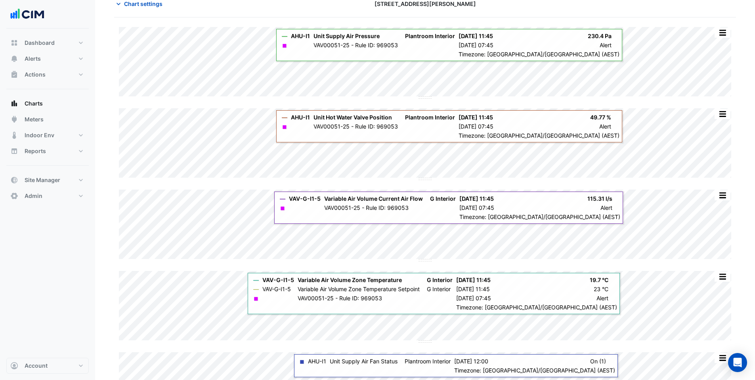
scroll to position [45, 0]
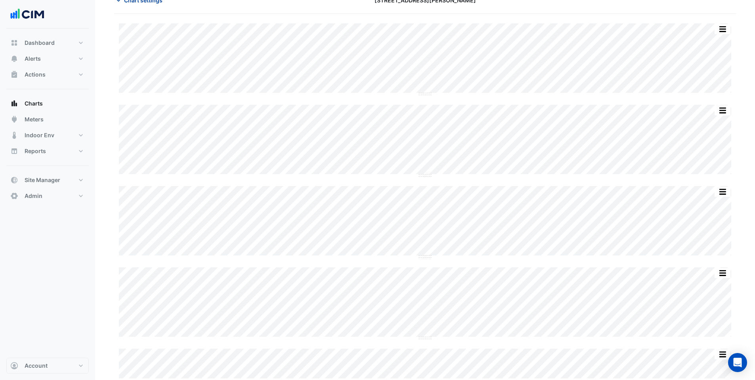
click at [140, 3] on span "Chart settings" at bounding box center [143, 0] width 38 height 8
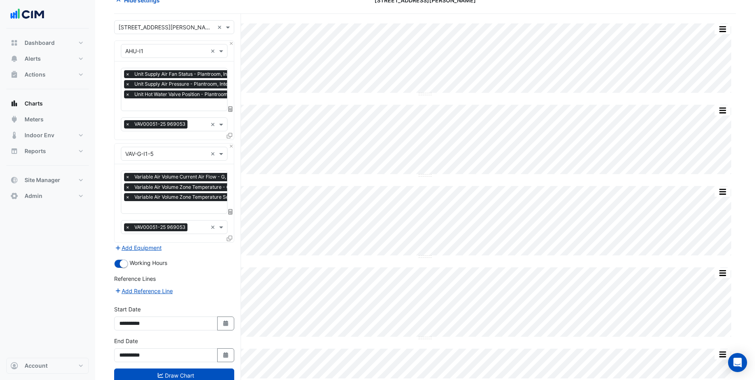
scroll to position [0, 4]
click at [172, 206] on input "text" at bounding box center [194, 208] width 147 height 8
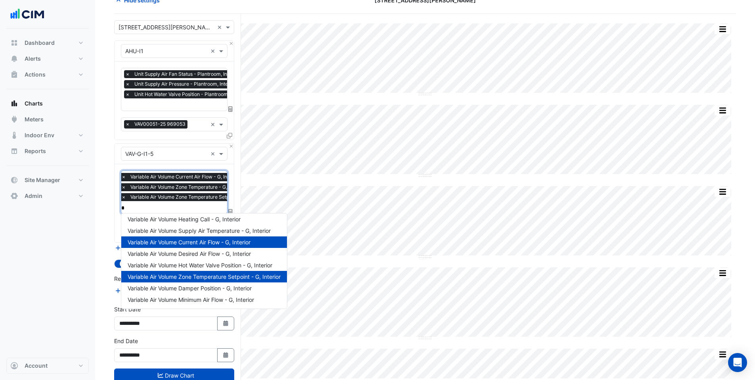
scroll to position [0, 0]
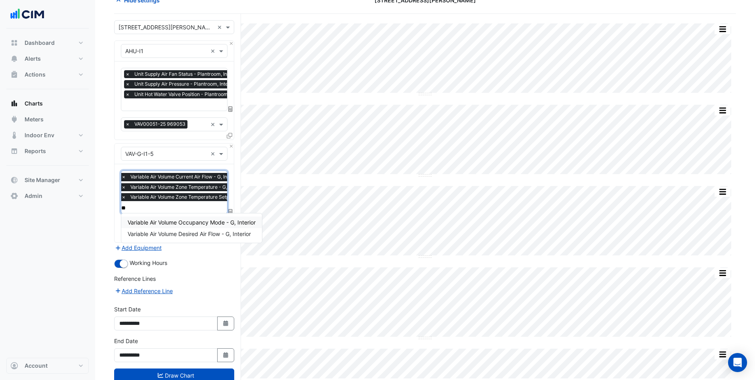
type input "*"
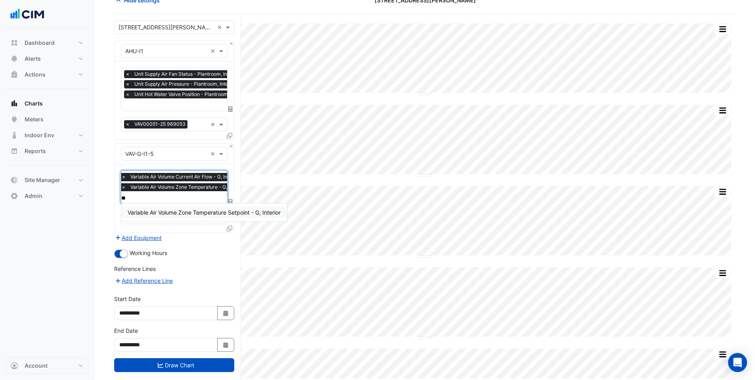
type input "*"
